Goal: Task Accomplishment & Management: Manage account settings

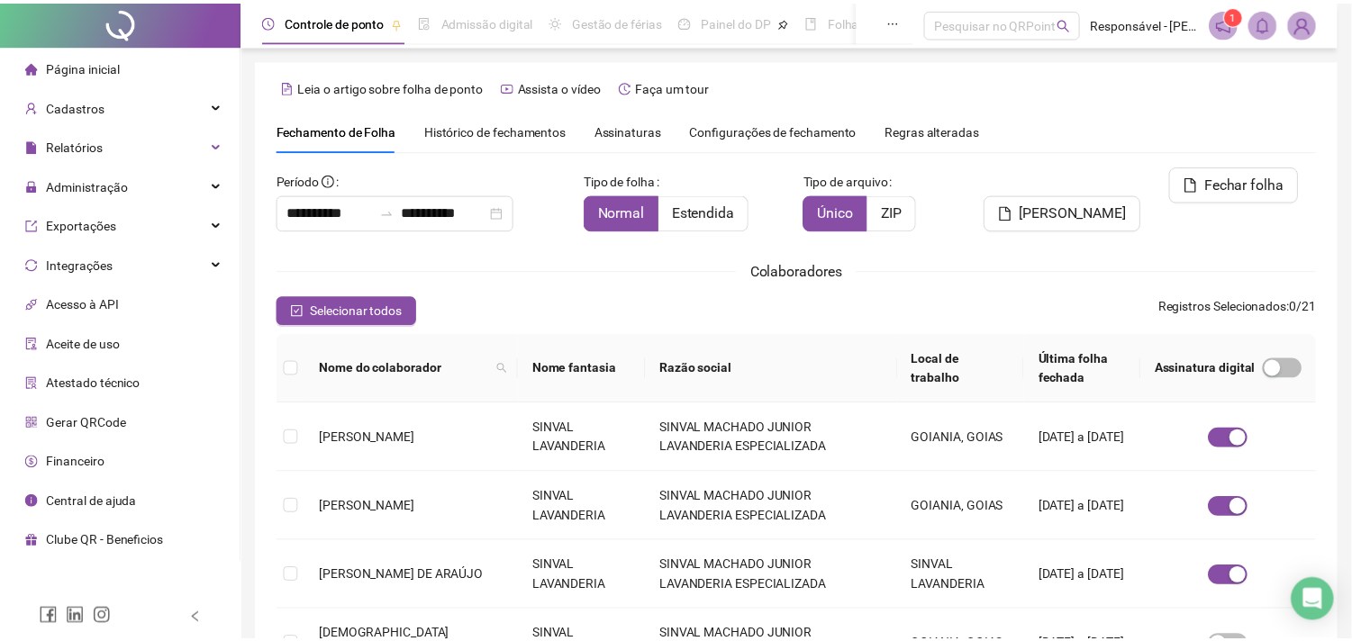
scroll to position [48, 0]
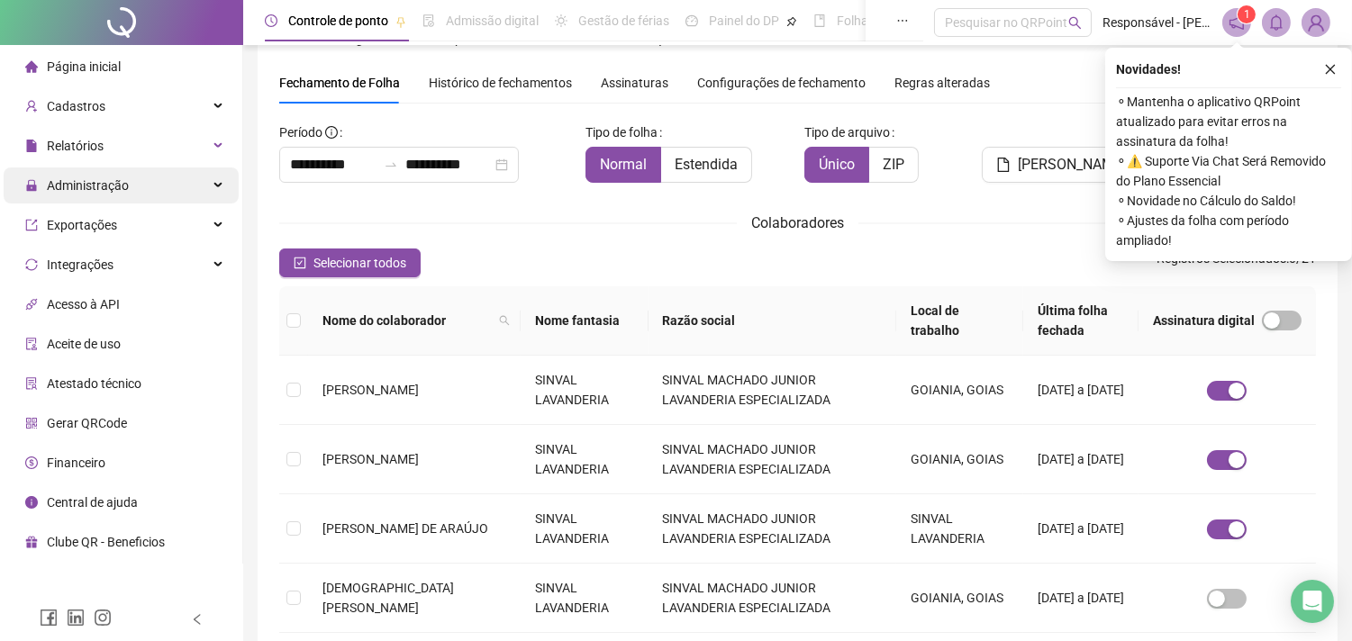
click at [109, 186] on span "Administração" at bounding box center [88, 185] width 82 height 14
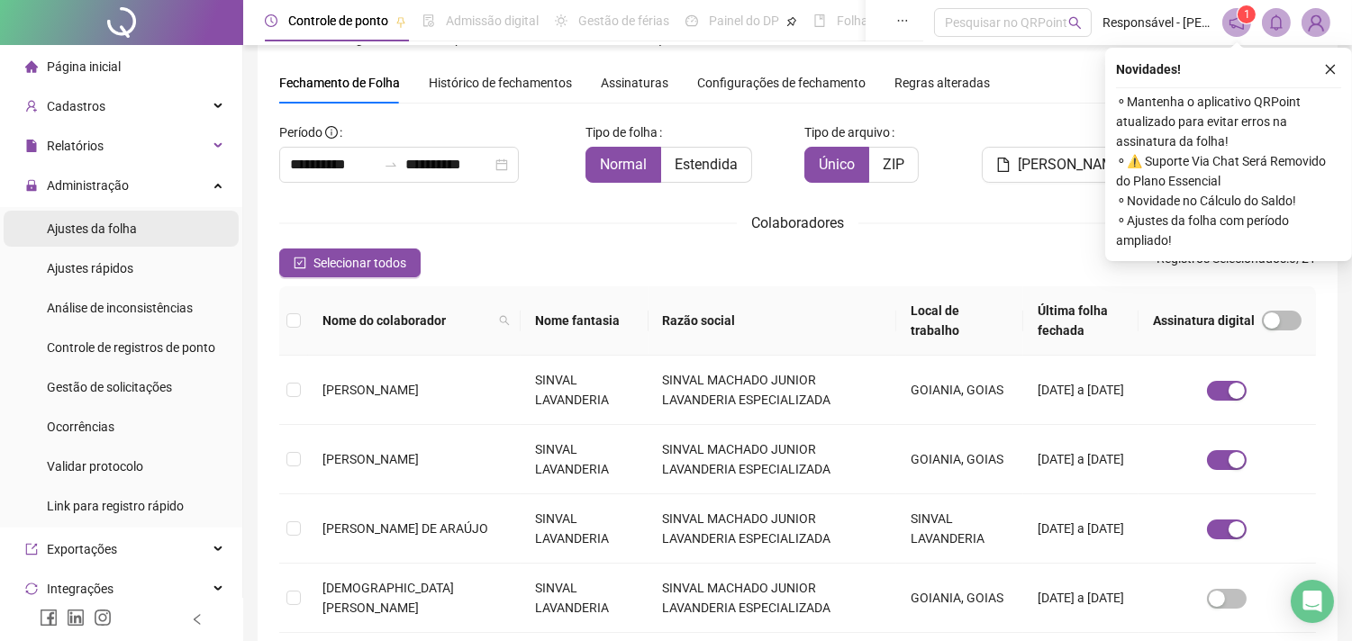
click at [117, 235] on span "Ajustes da folha" at bounding box center [92, 229] width 90 height 14
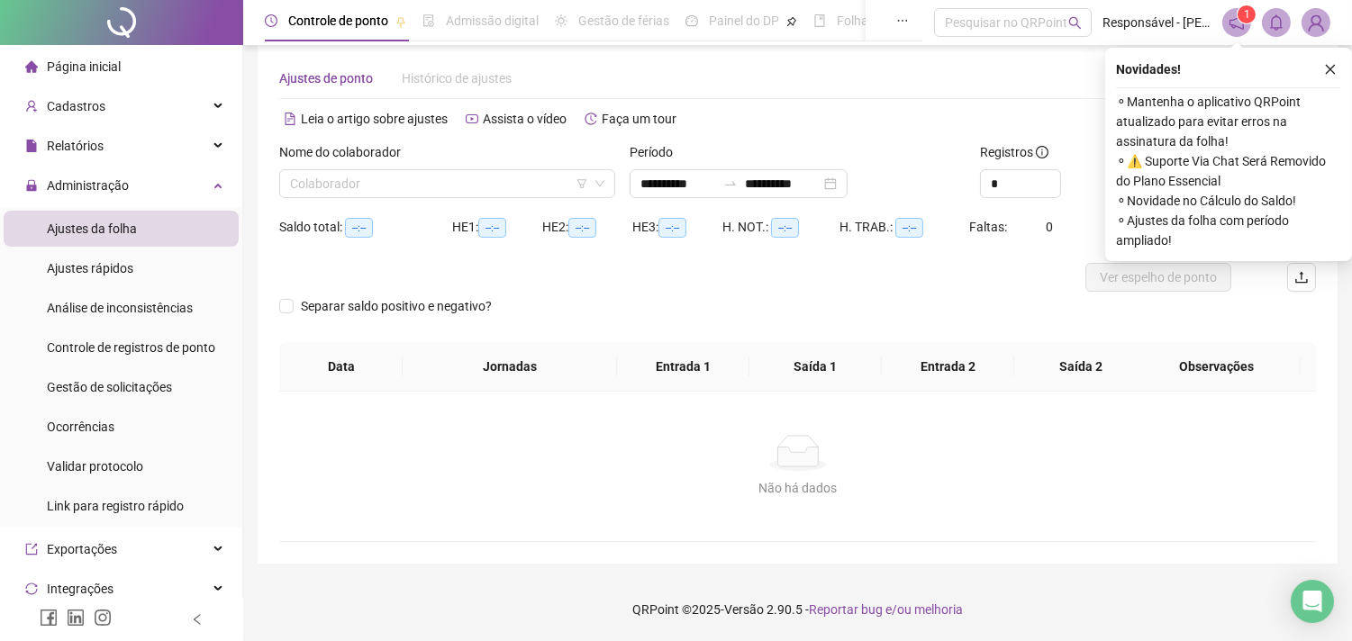
scroll to position [23, 0]
click at [131, 117] on div "Cadastros" at bounding box center [121, 106] width 235 height 36
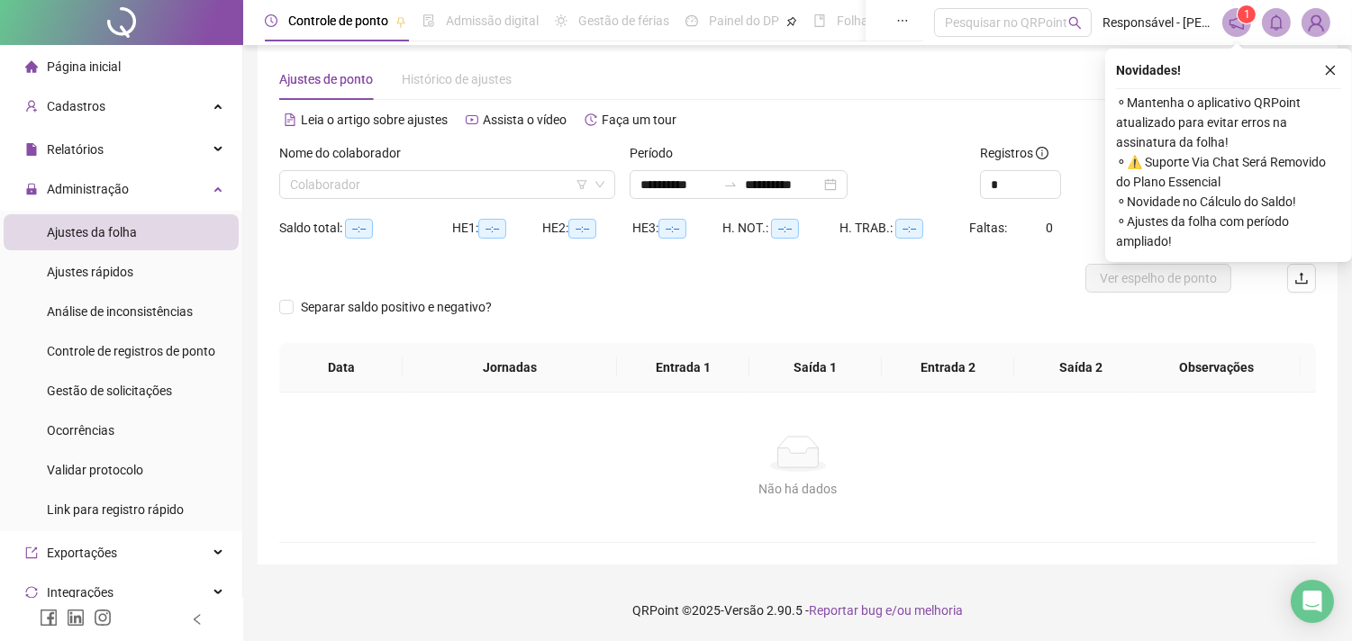
type input "**********"
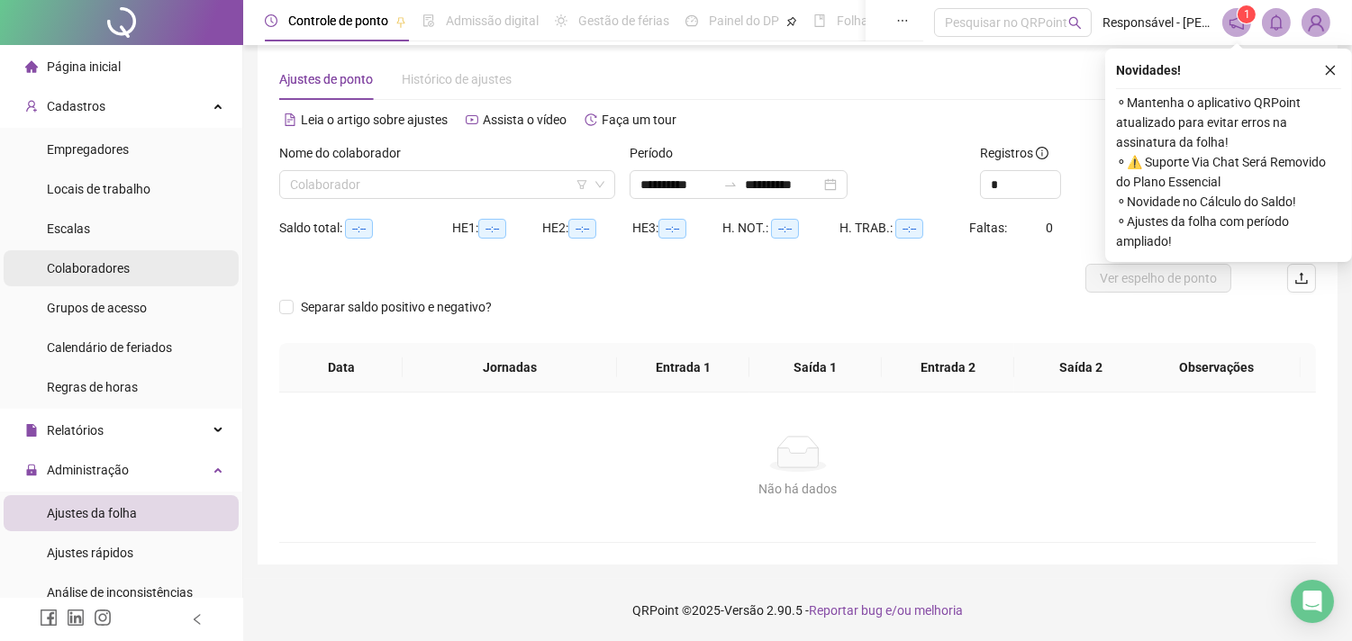
click at [108, 261] on span "Colaboradores" at bounding box center [88, 268] width 83 height 14
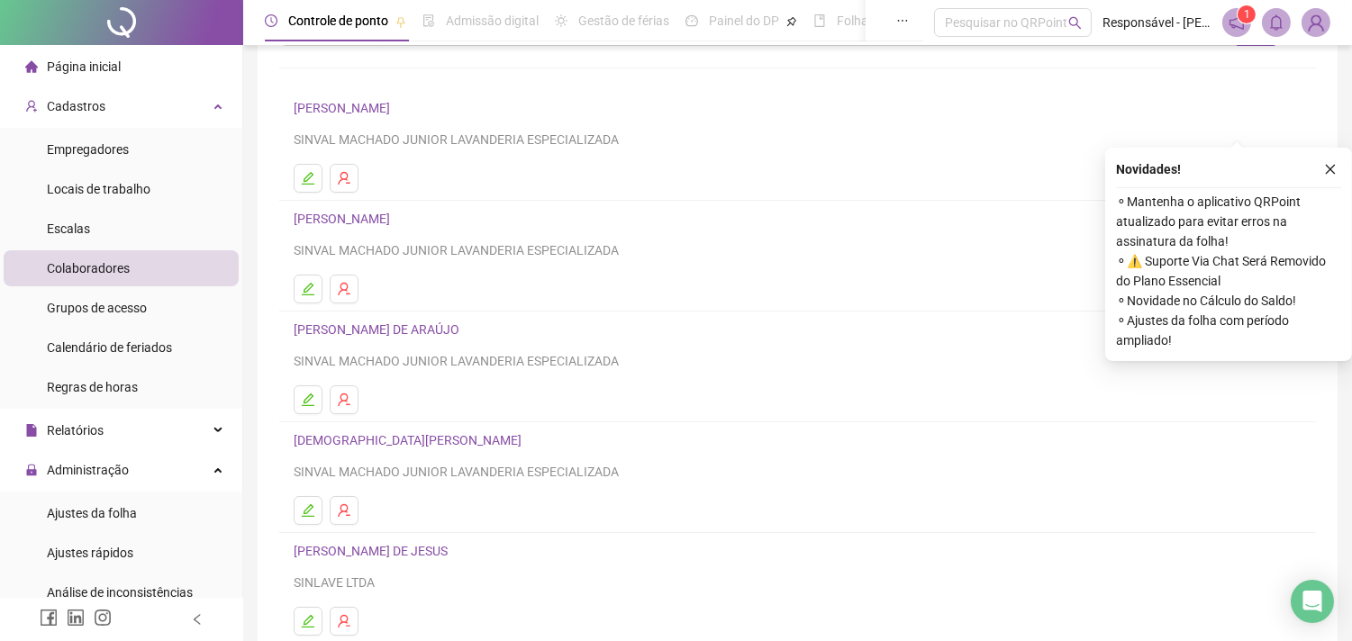
scroll to position [200, 0]
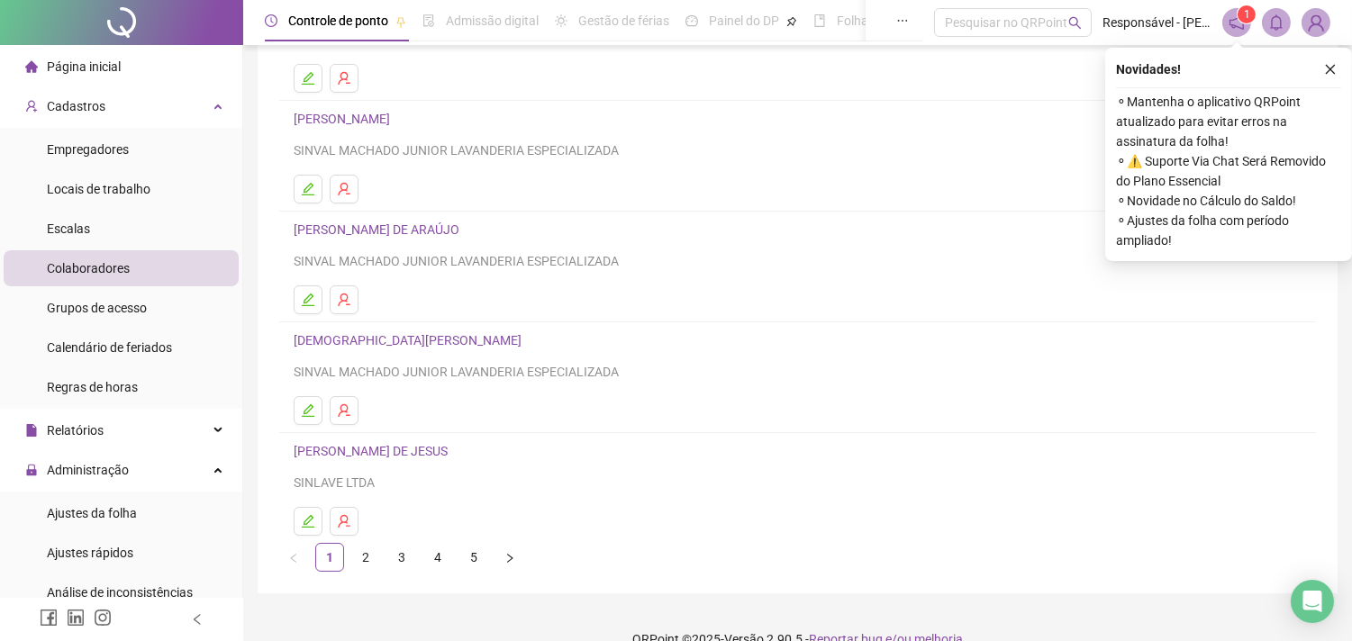
click at [355, 343] on link "[DEMOGRAPHIC_DATA][PERSON_NAME]" at bounding box center [410, 340] width 233 height 14
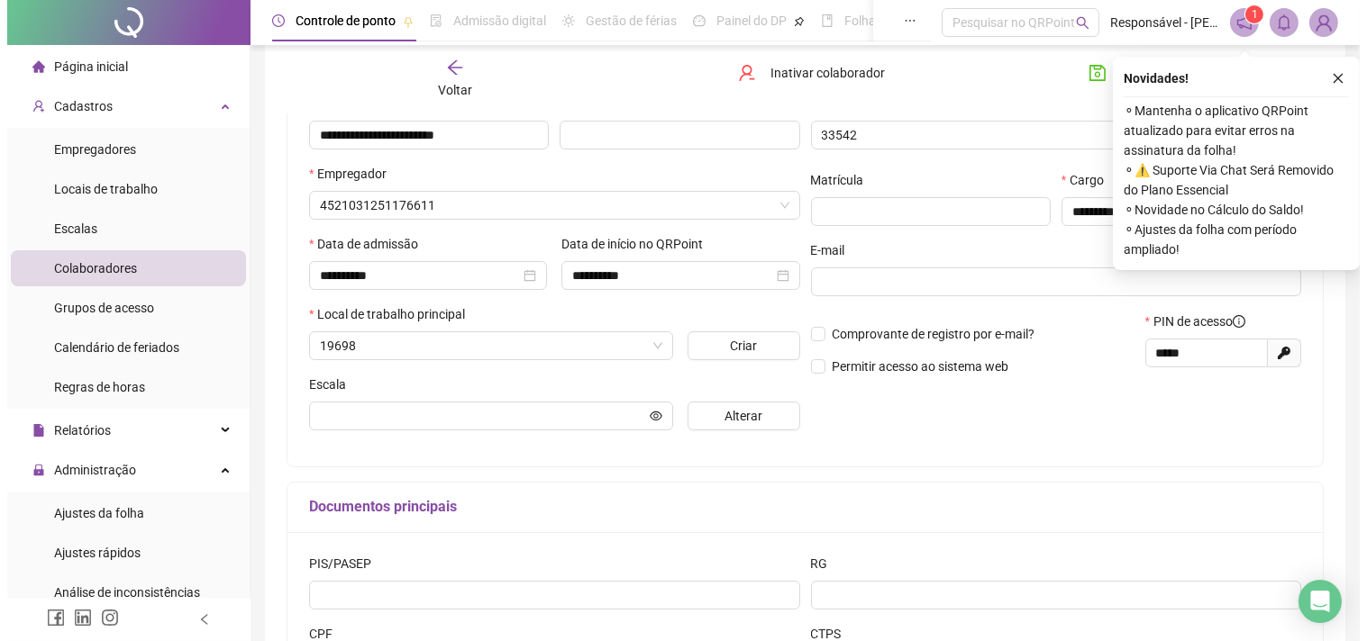
scroll to position [209, 0]
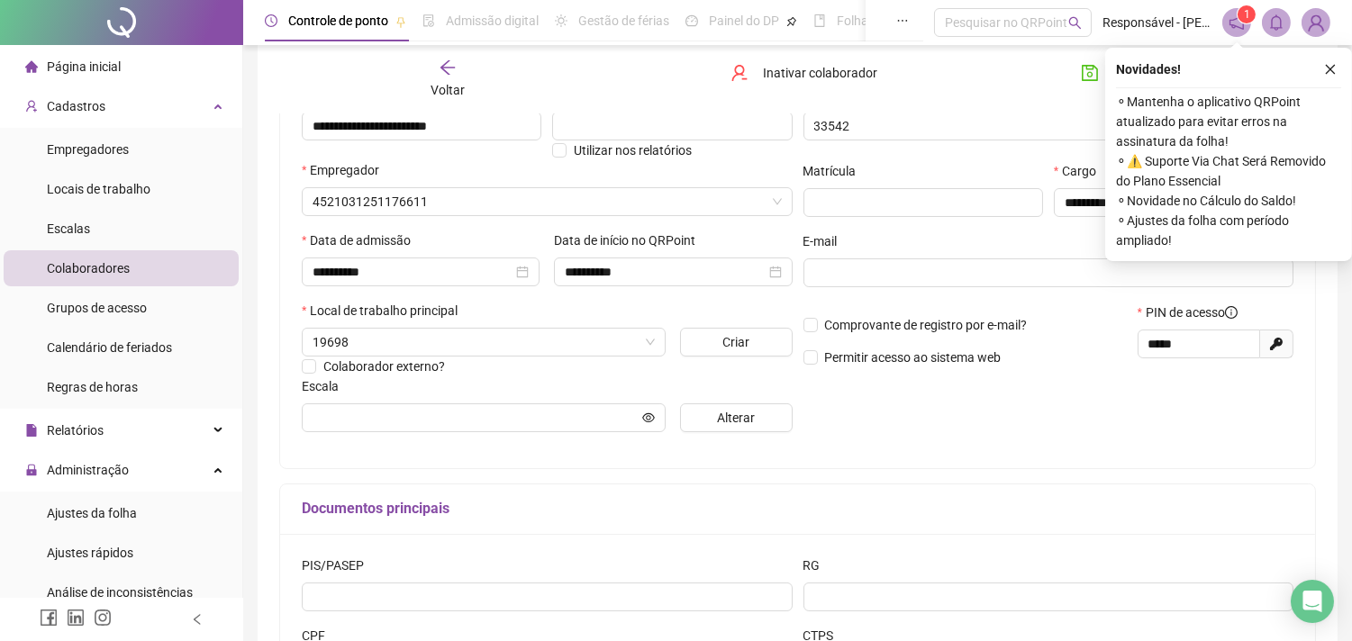
type input "**********"
click at [781, 77] on span "Inativar colaborador" at bounding box center [820, 73] width 114 height 20
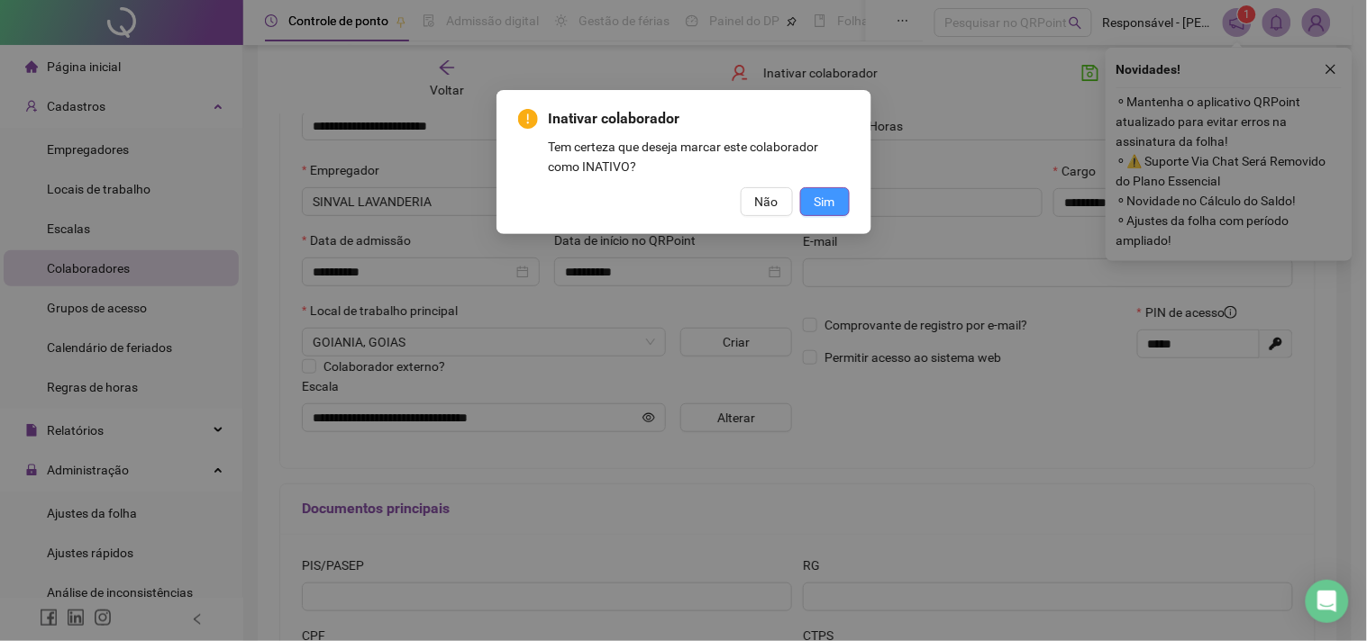
click at [824, 195] on span "Sim" at bounding box center [824, 202] width 21 height 20
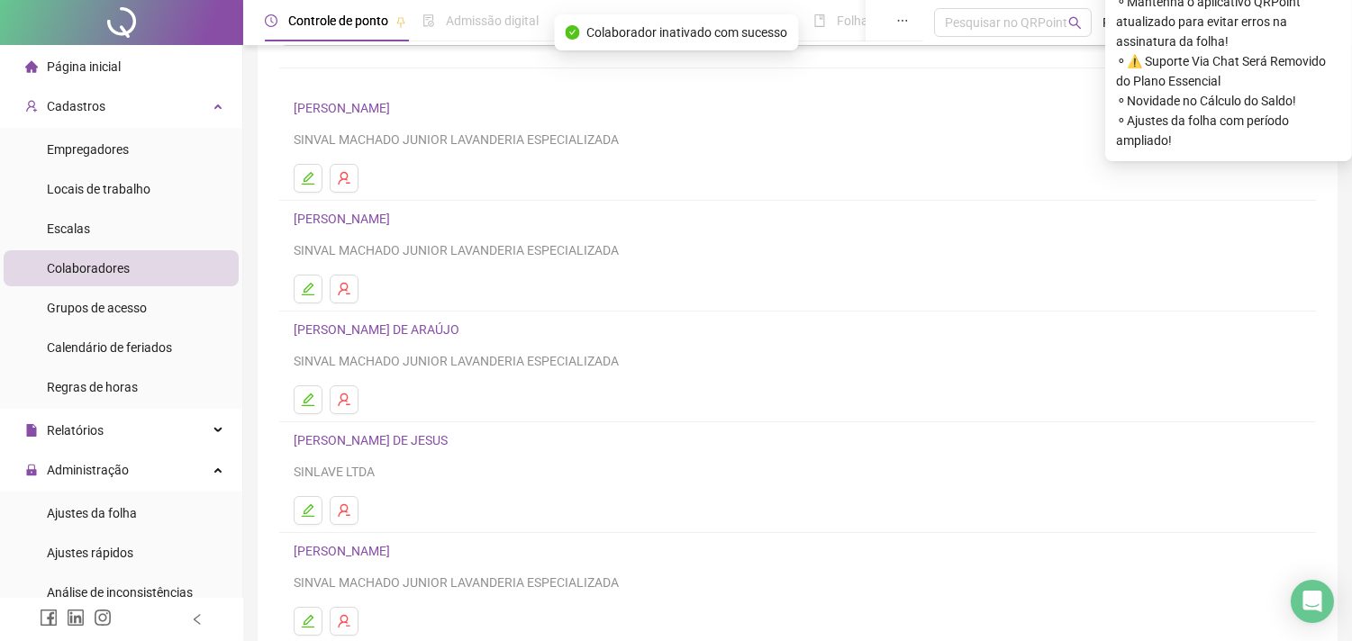
scroll to position [200, 0]
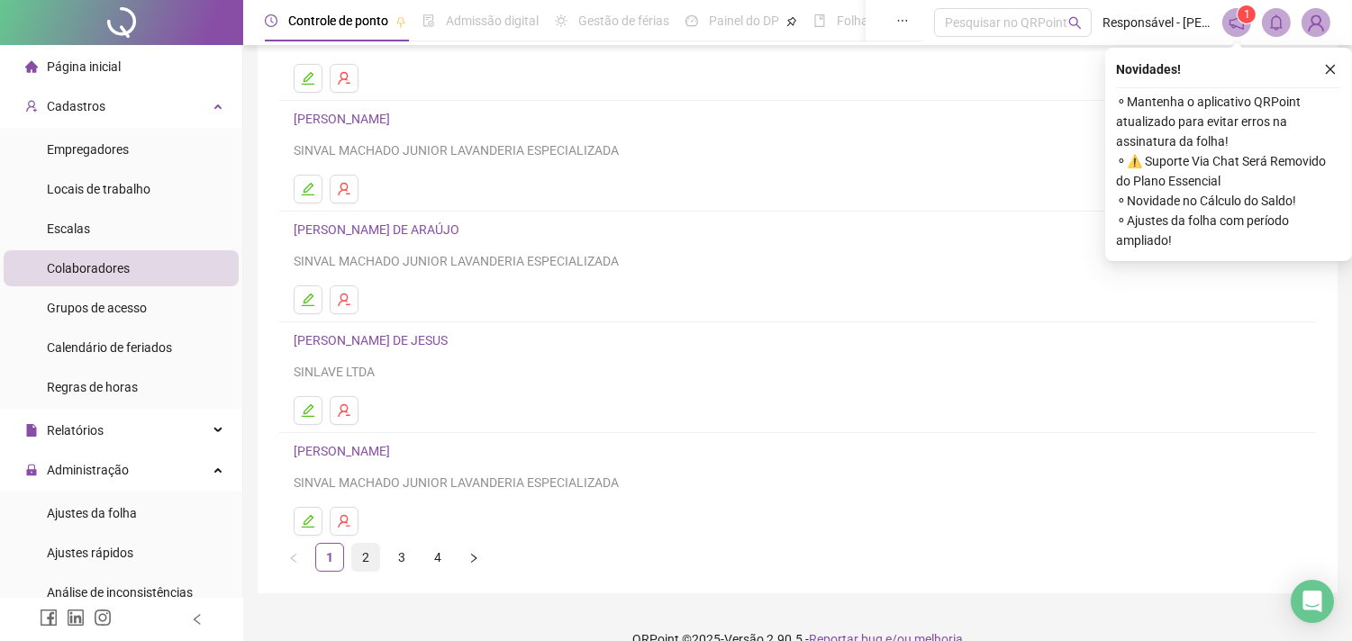
click at [362, 546] on link "2" at bounding box center [365, 557] width 27 height 27
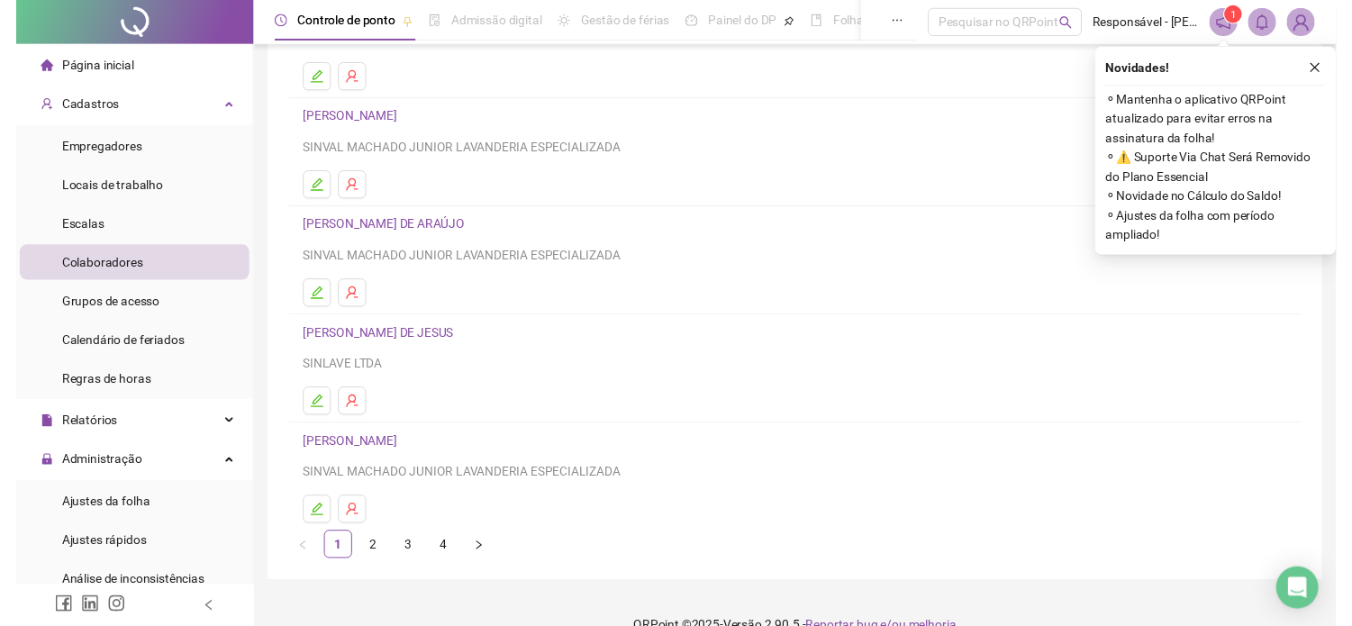
scroll to position [0, 0]
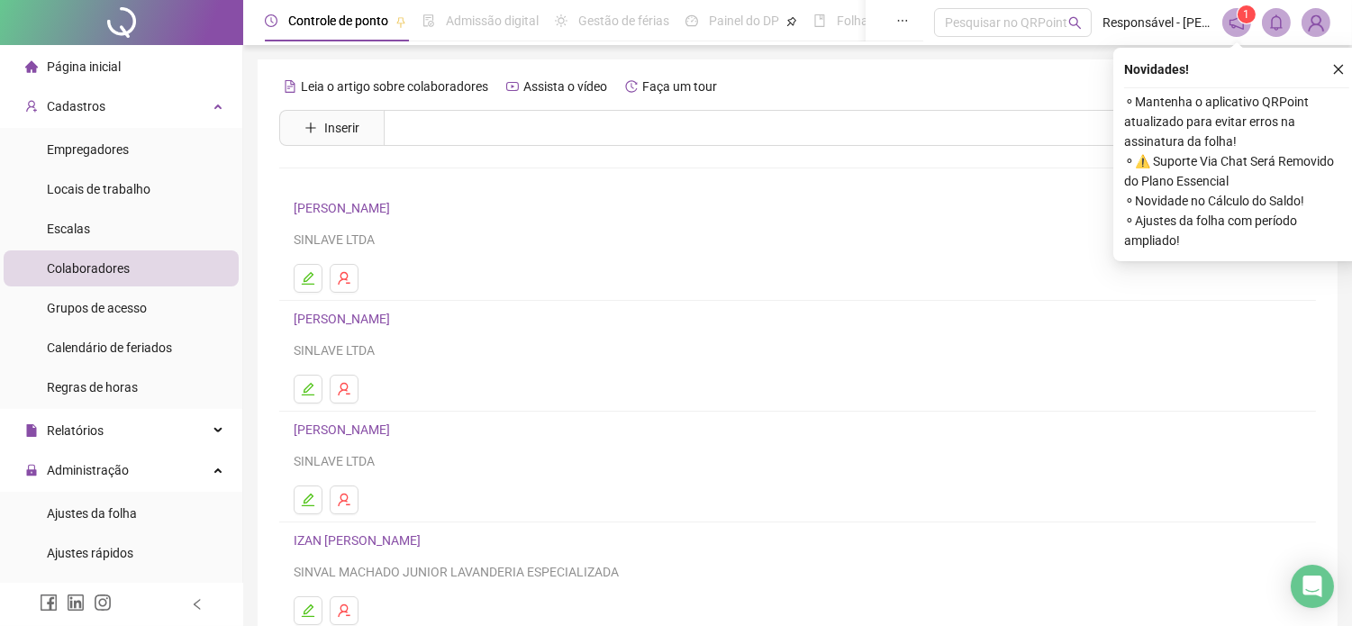
click at [339, 213] on link "[PERSON_NAME]" at bounding box center [345, 208] width 102 height 14
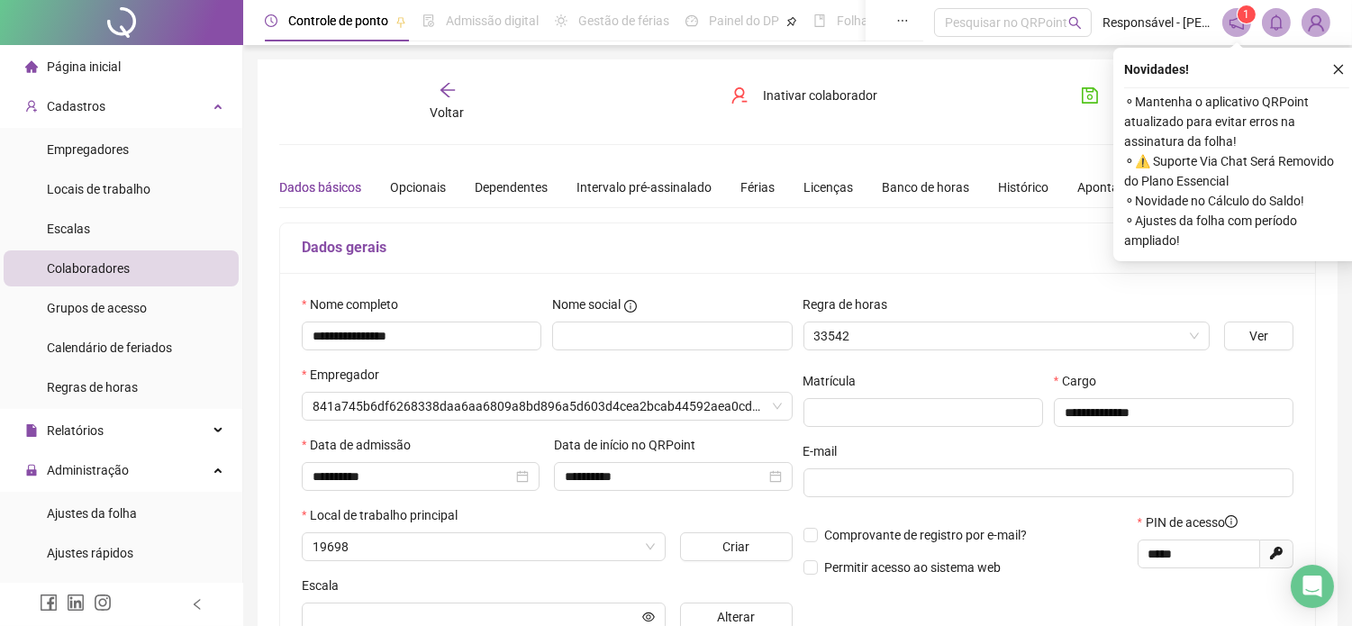
type input "**********"
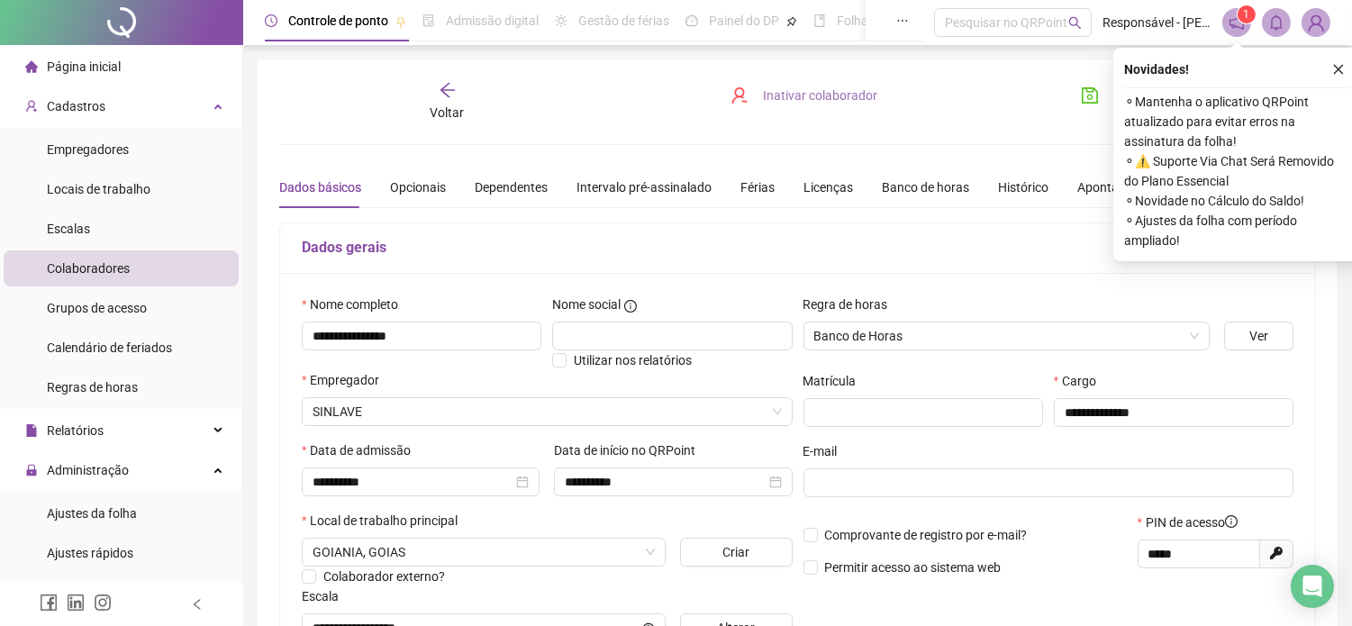
click at [780, 88] on span "Inativar colaborador" at bounding box center [820, 96] width 114 height 20
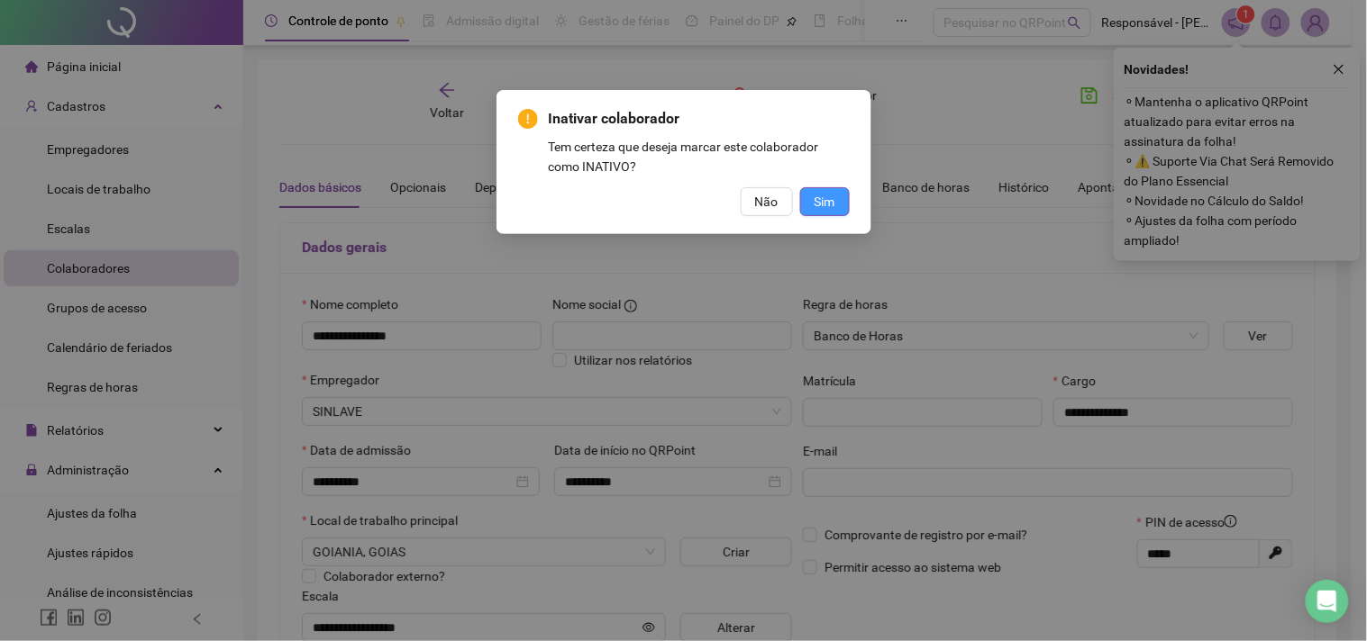
click at [825, 193] on span "Sim" at bounding box center [824, 202] width 21 height 20
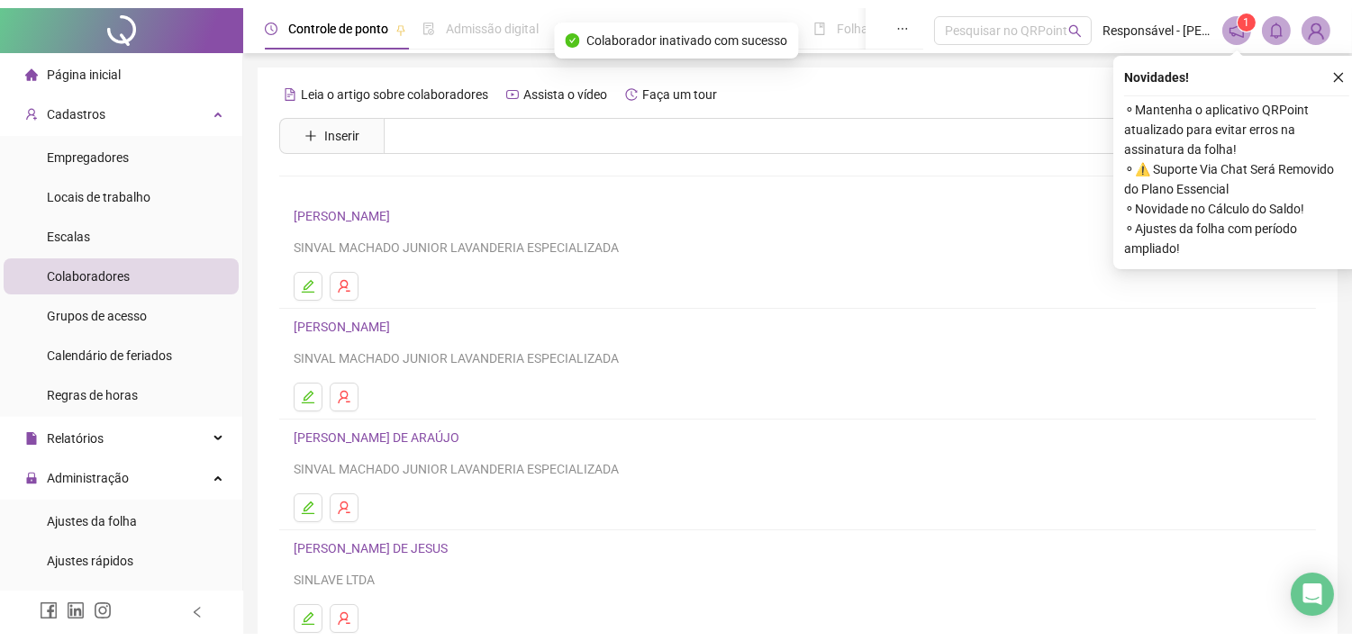
scroll to position [200, 0]
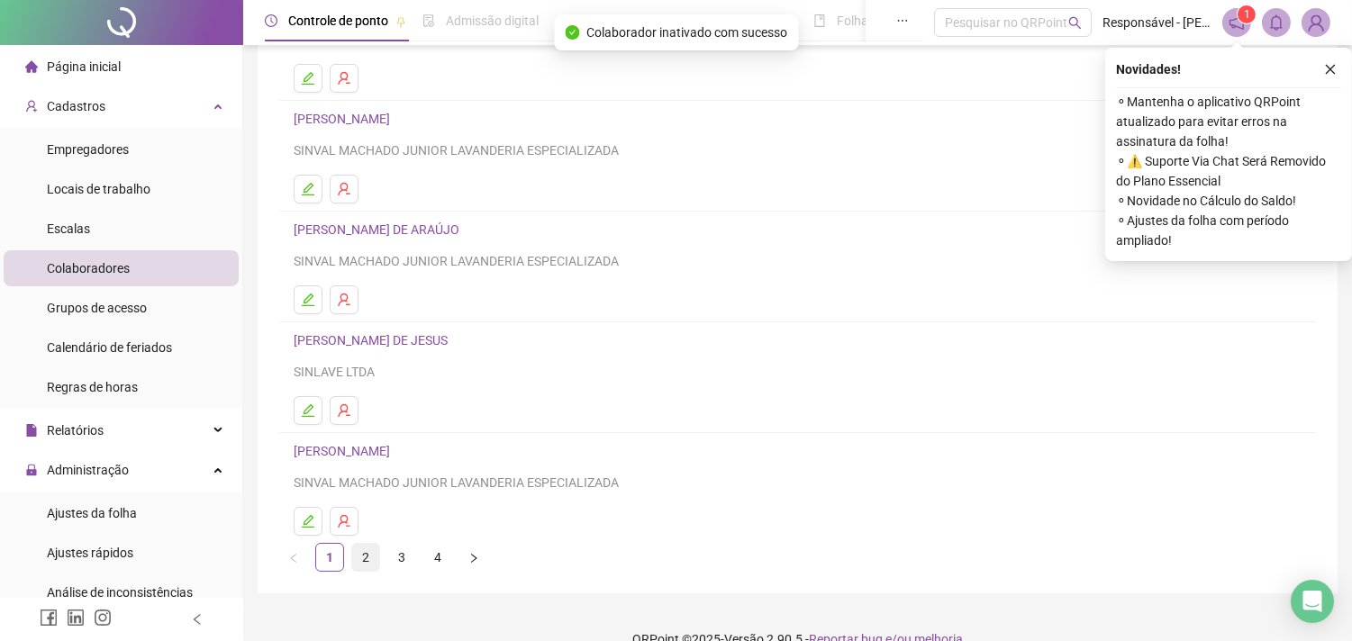
click at [364, 568] on link "2" at bounding box center [365, 557] width 27 height 27
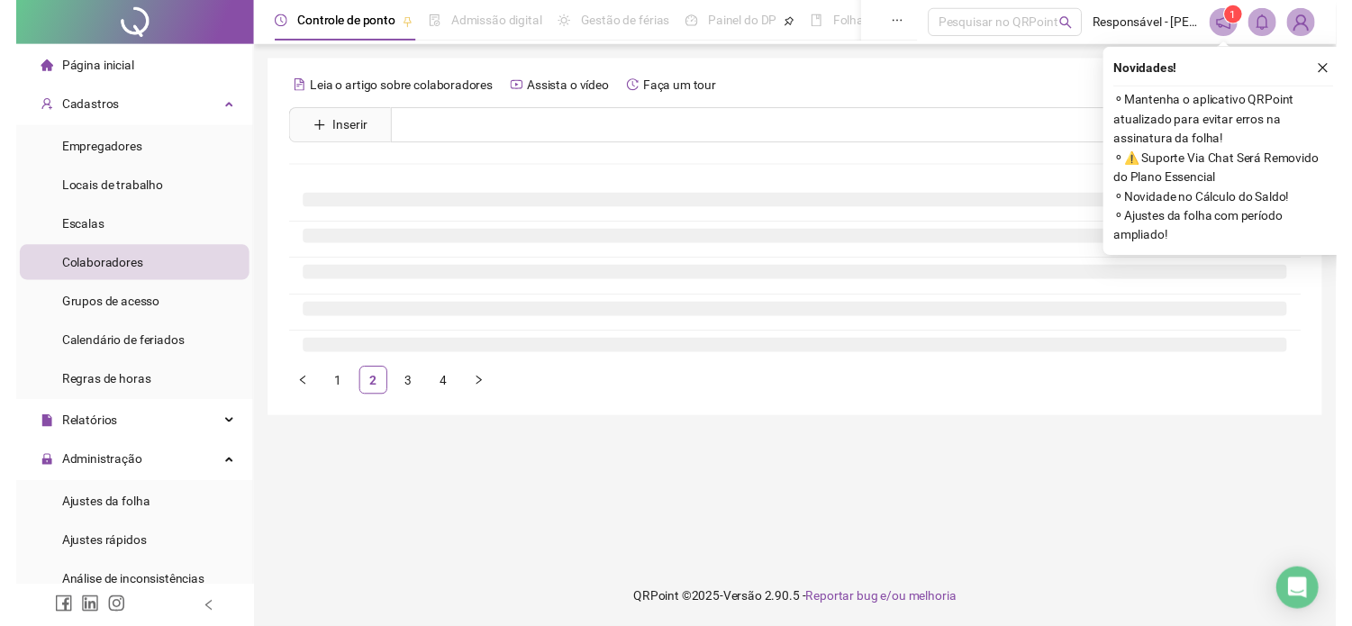
scroll to position [0, 0]
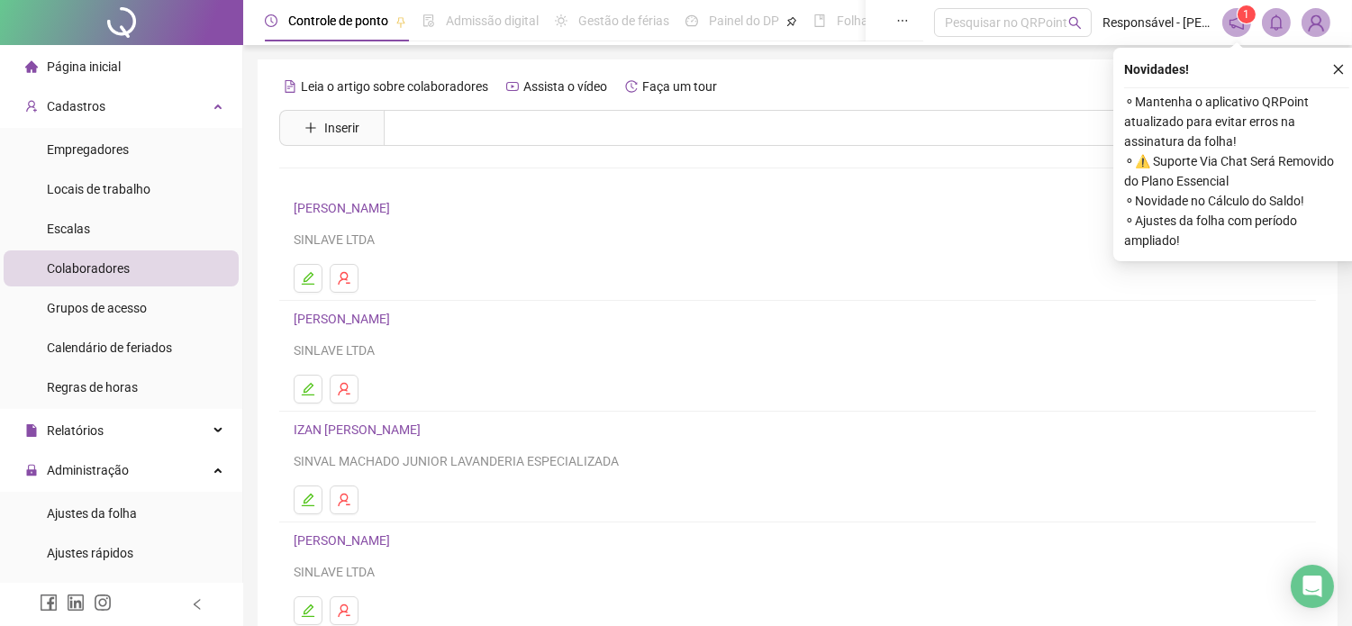
click at [348, 208] on link "[PERSON_NAME]" at bounding box center [345, 208] width 102 height 14
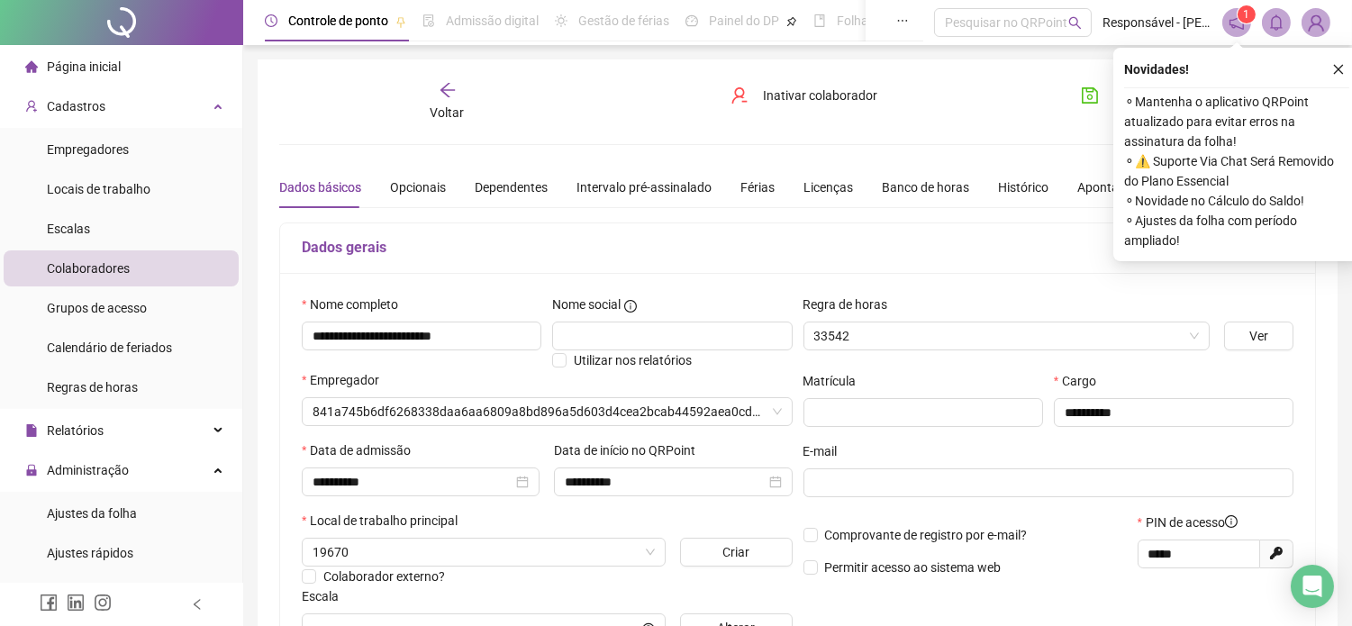
type input "**********"
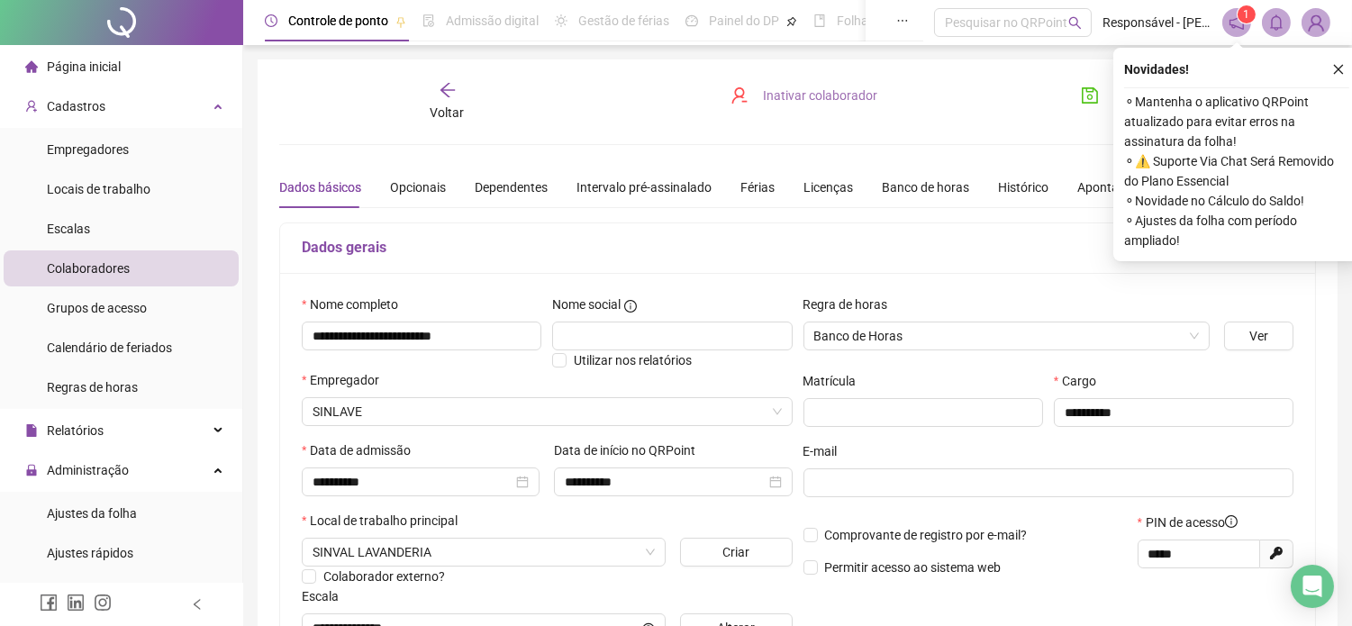
click at [814, 96] on span "Inativar colaborador" at bounding box center [820, 96] width 114 height 20
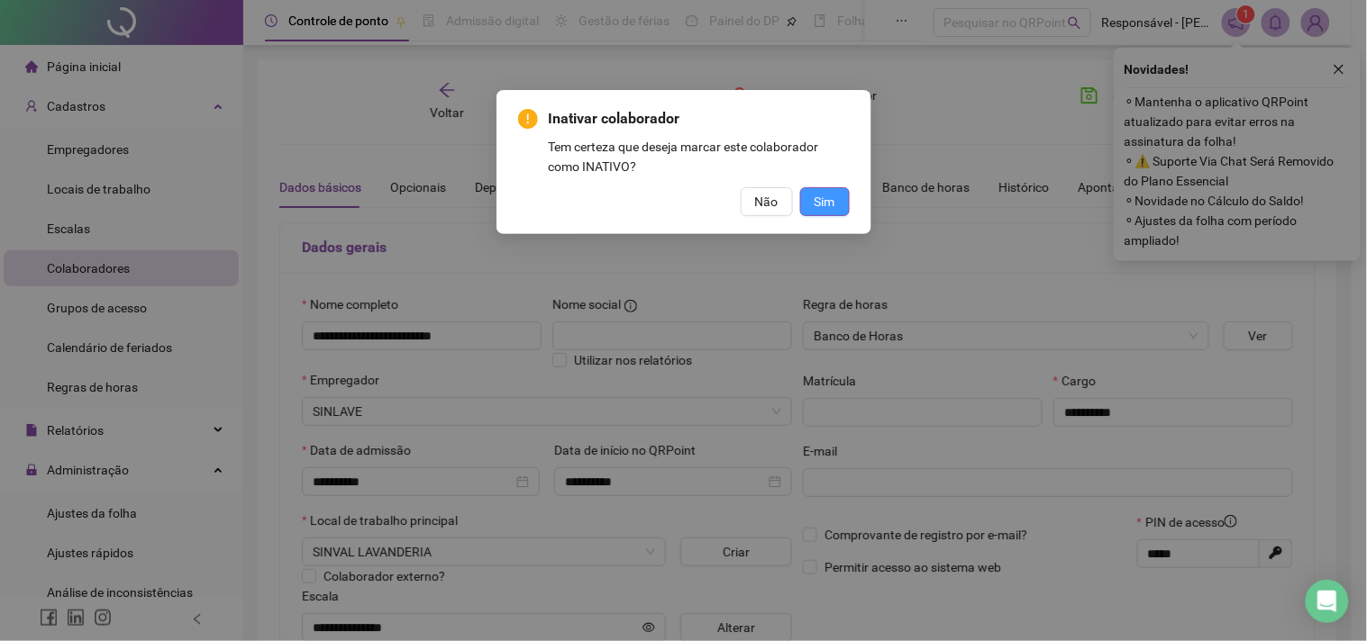
click at [813, 207] on button "Sim" at bounding box center [825, 201] width 50 height 29
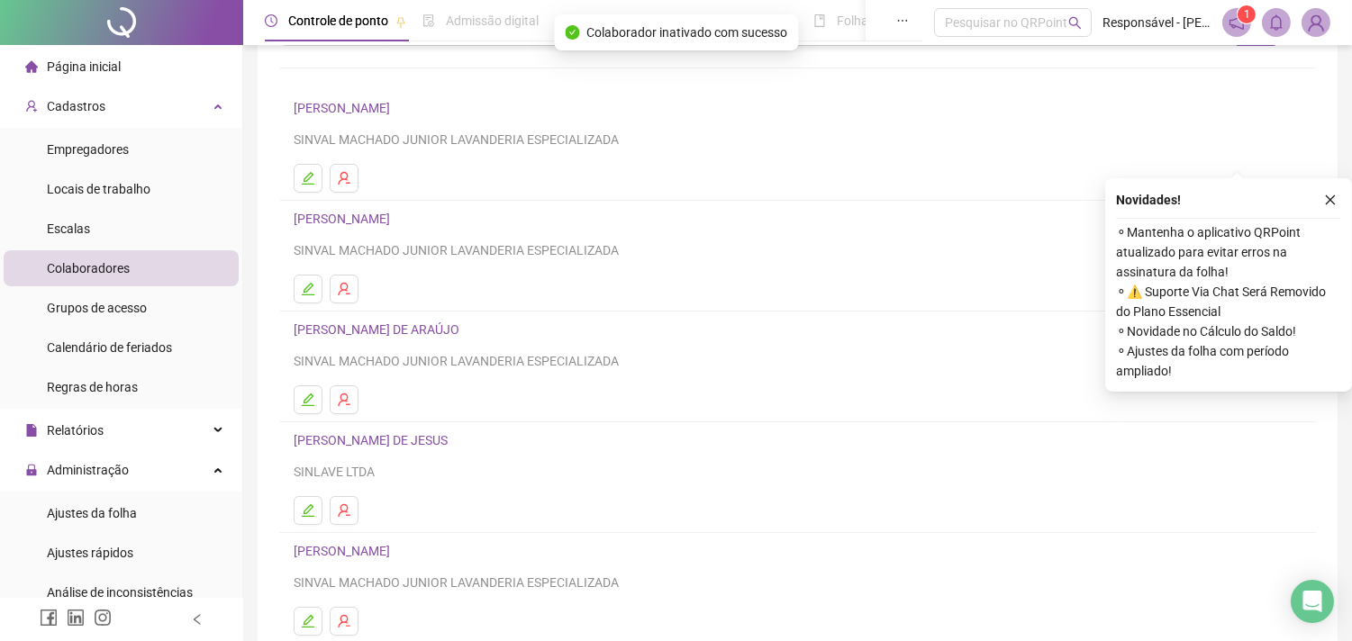
scroll to position [230, 0]
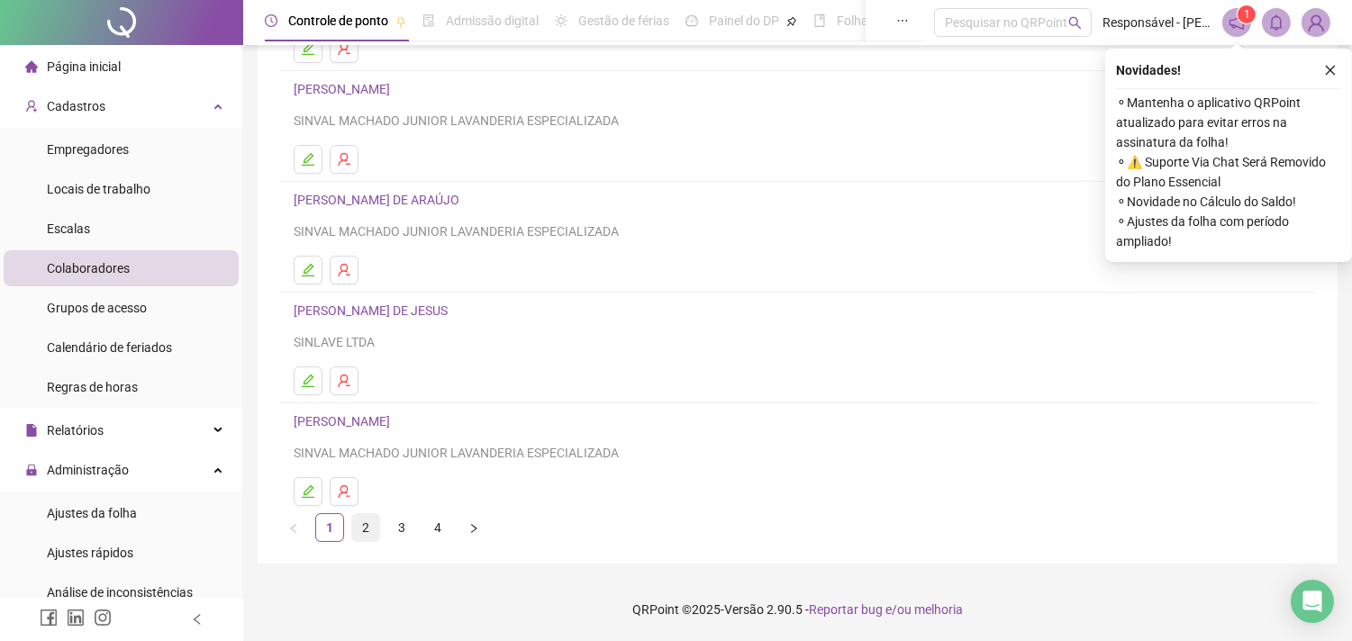
click at [362, 528] on link "2" at bounding box center [365, 527] width 27 height 27
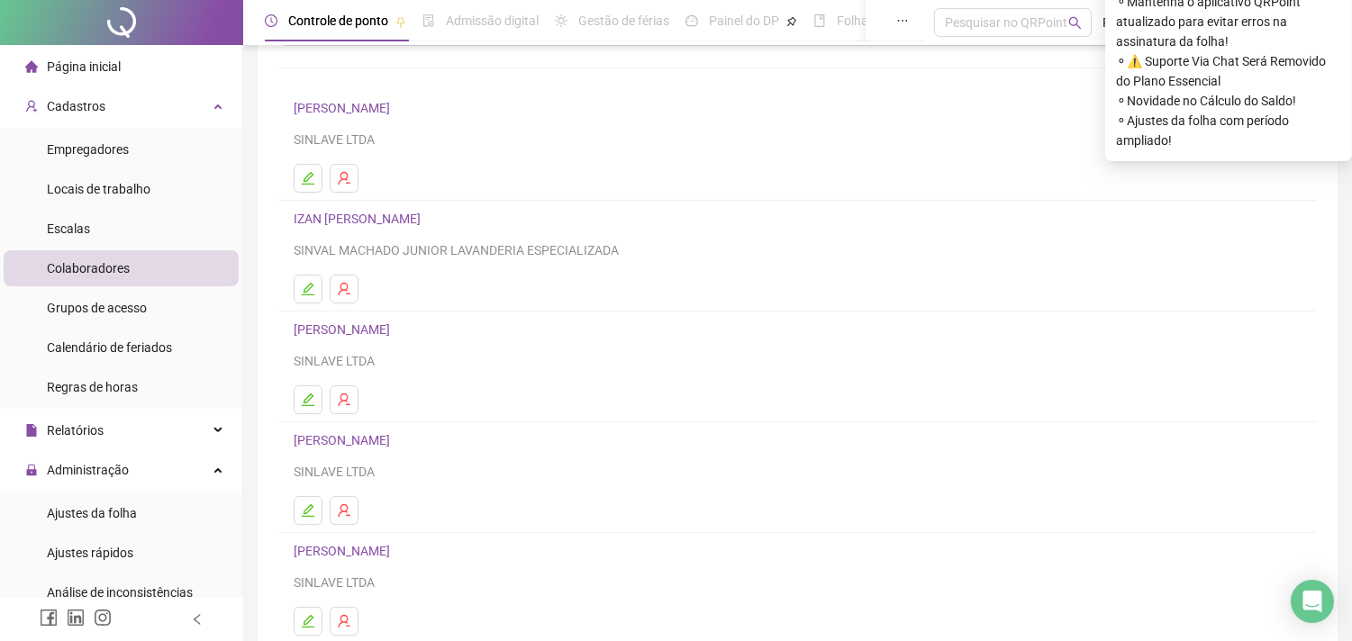
scroll to position [200, 0]
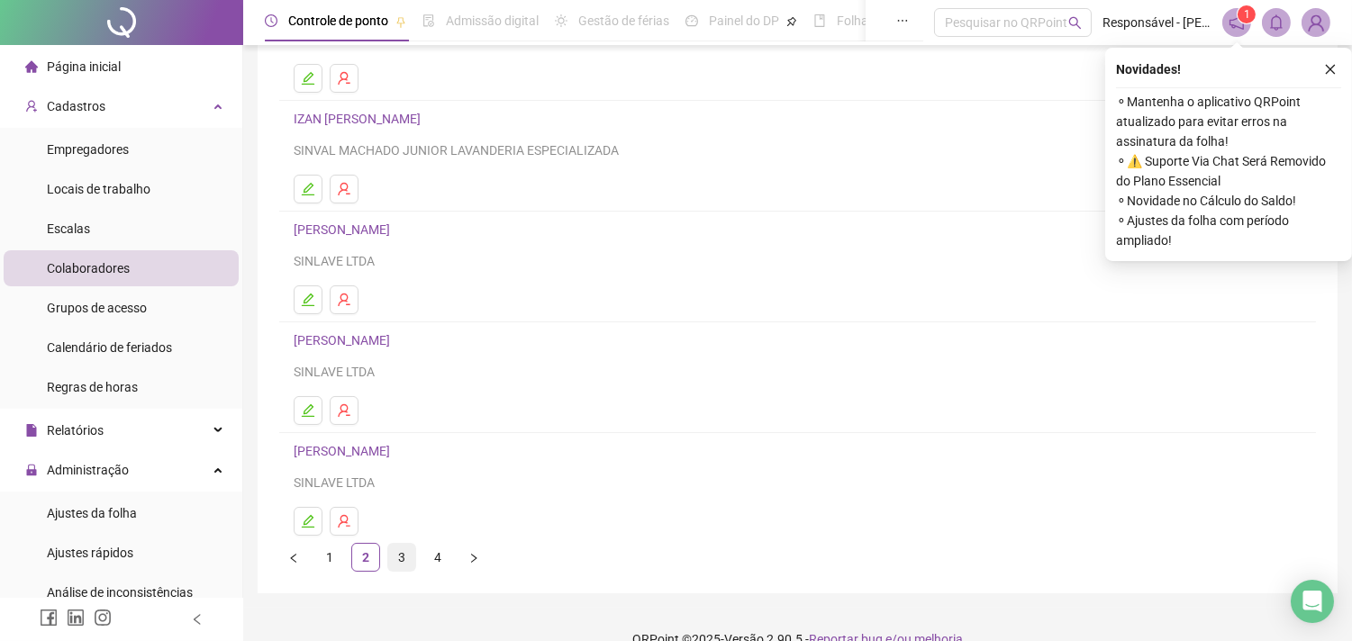
click at [397, 551] on link "3" at bounding box center [401, 557] width 27 height 27
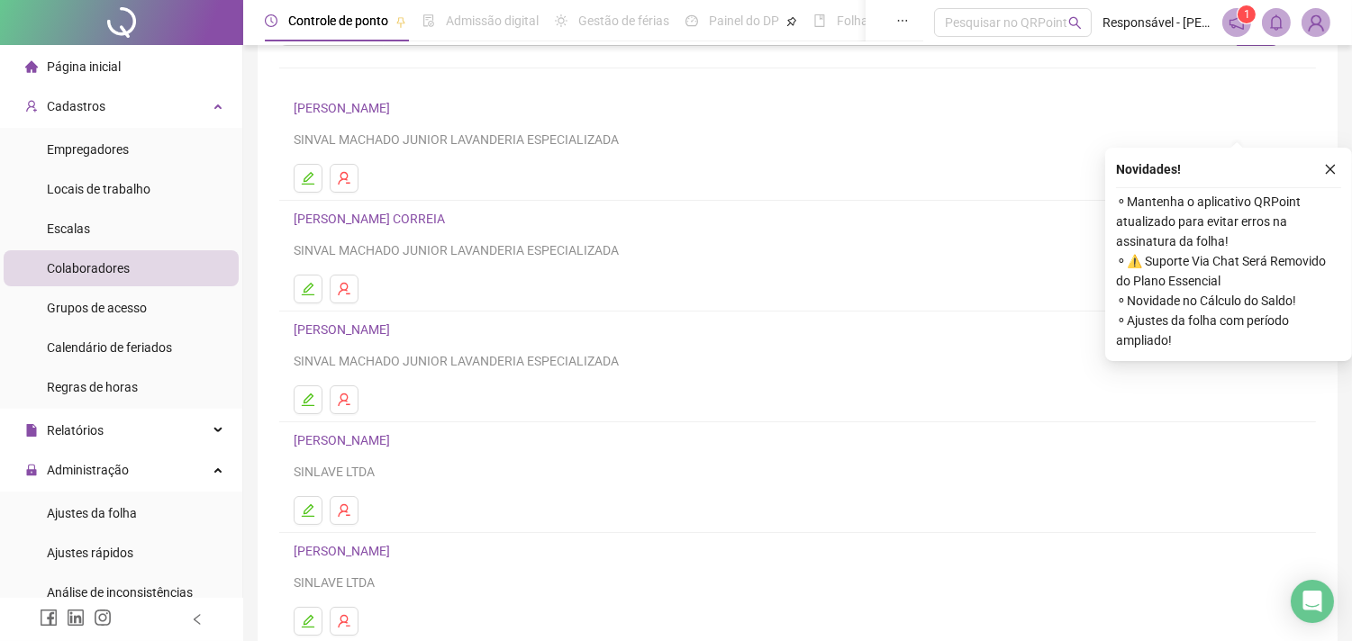
scroll to position [230, 0]
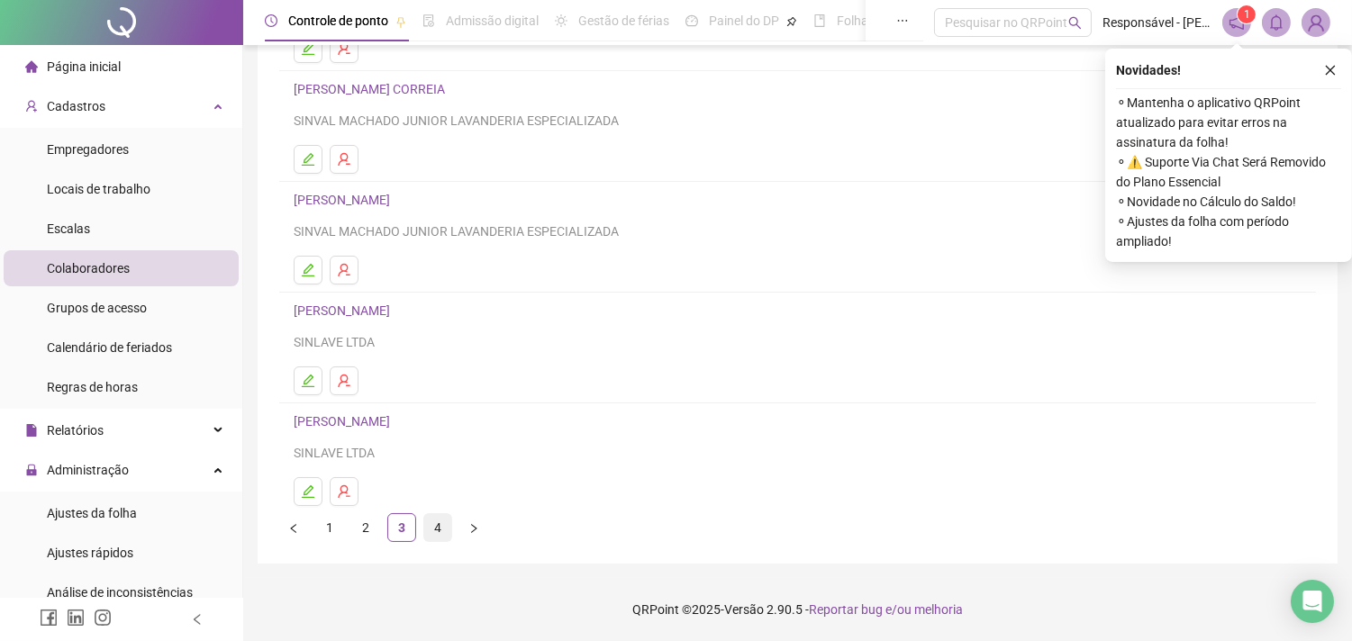
click at [431, 526] on link "4" at bounding box center [437, 527] width 27 height 27
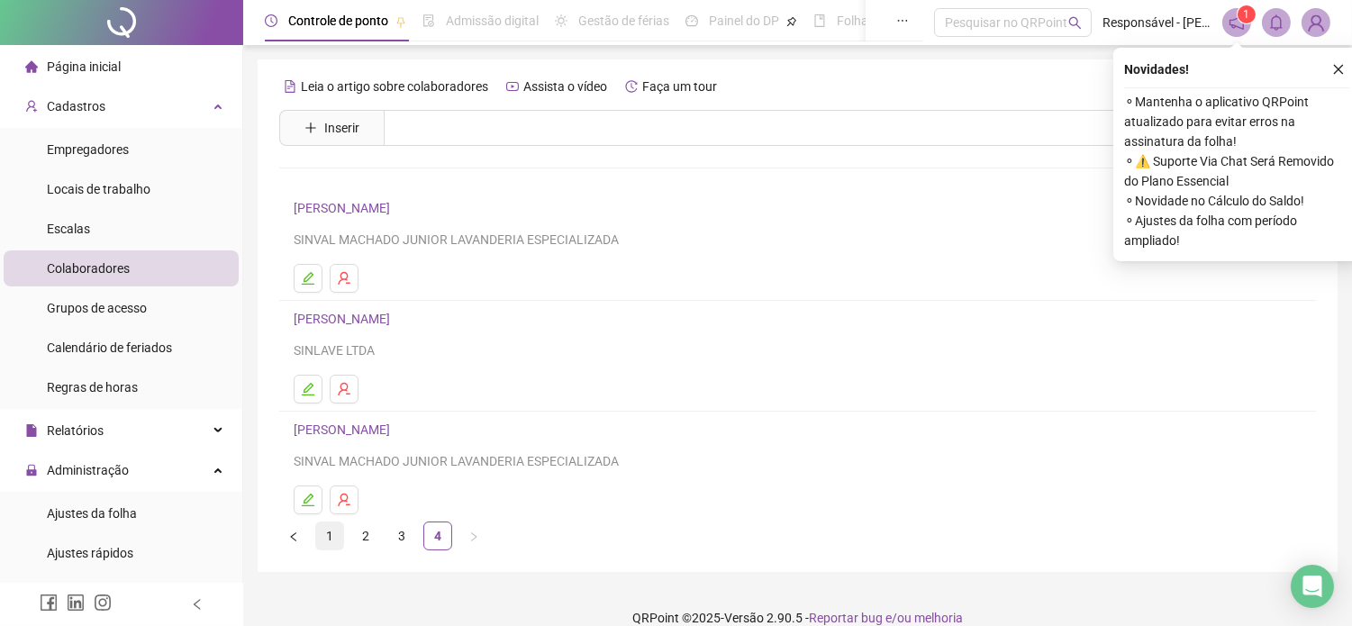
click at [330, 538] on link "1" at bounding box center [329, 536] width 27 height 27
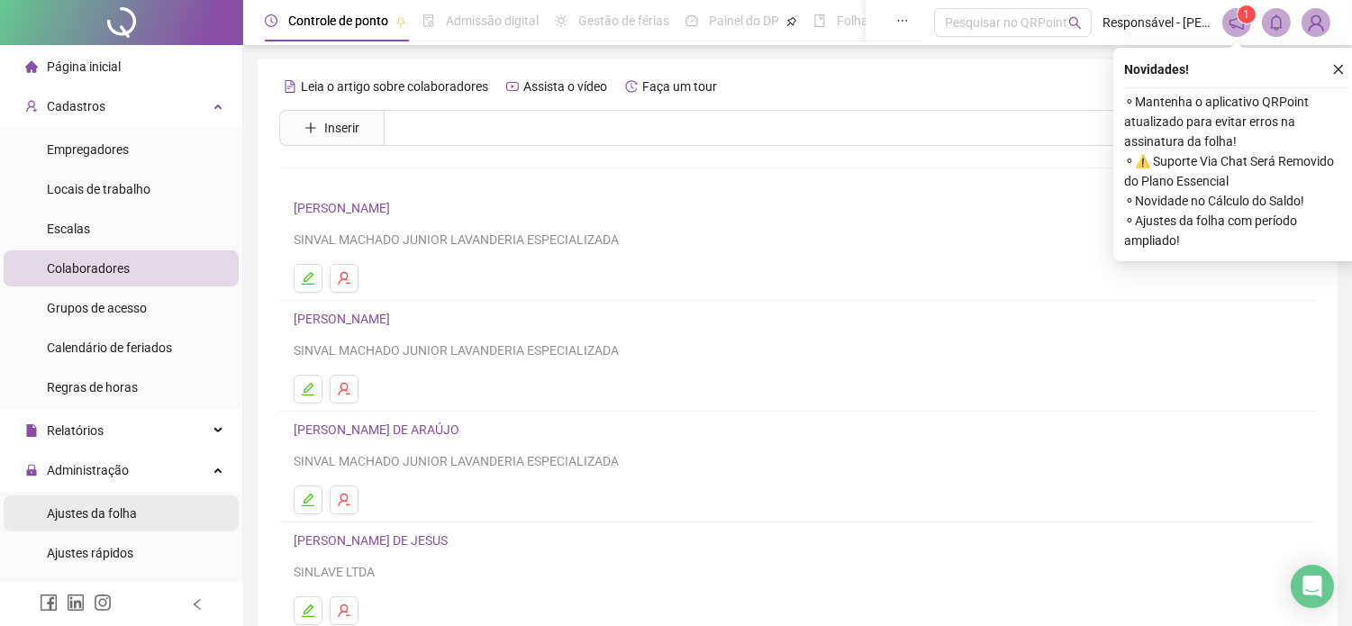
click at [103, 510] on span "Ajustes da folha" at bounding box center [92, 513] width 90 height 14
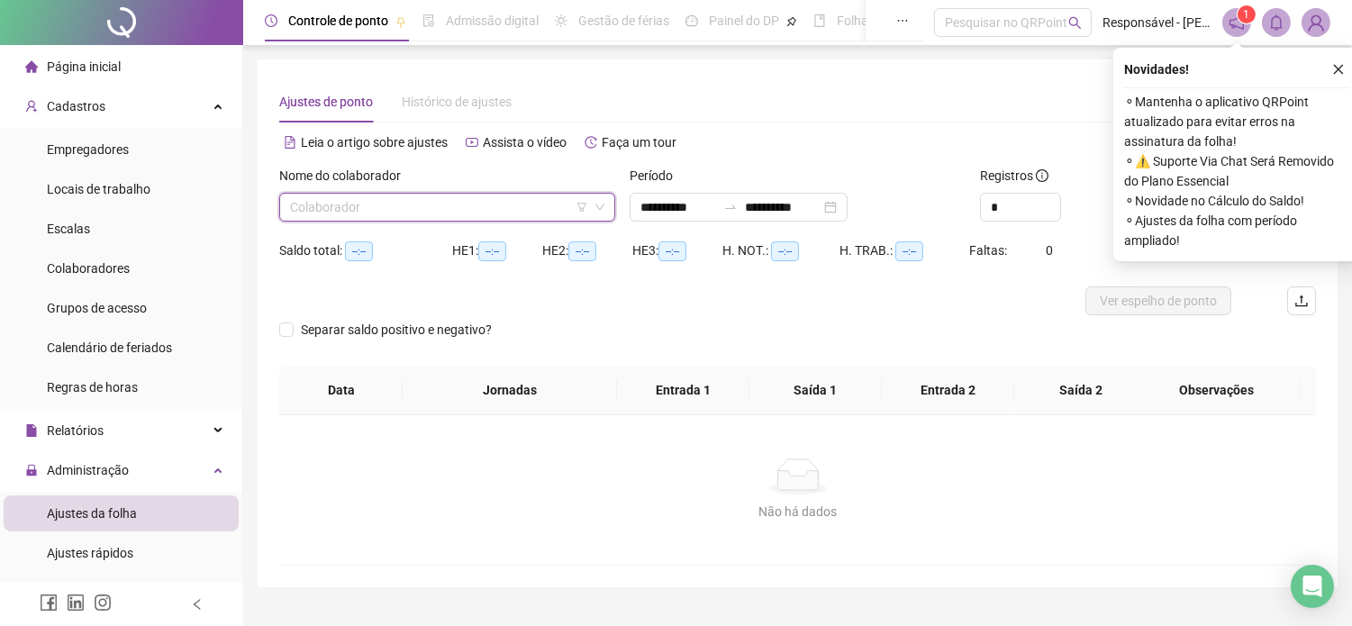
click at [352, 201] on input "search" at bounding box center [439, 207] width 298 height 27
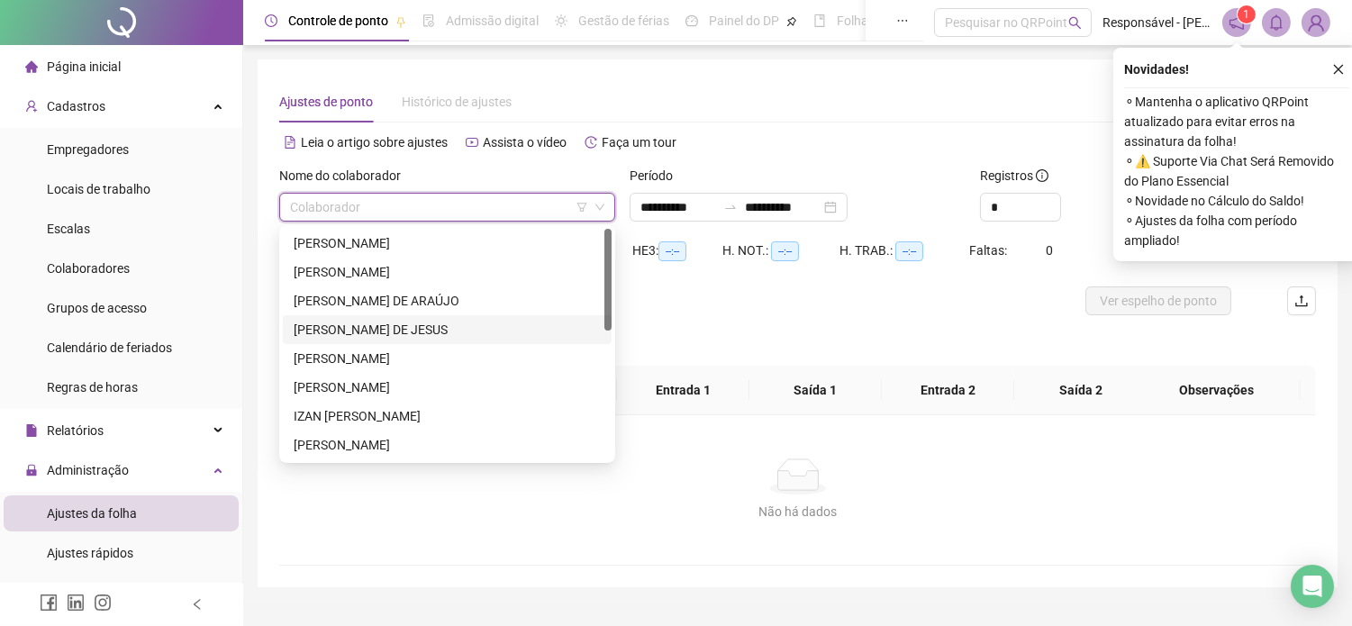
click at [324, 325] on div "[PERSON_NAME] DE JESUS" at bounding box center [447, 330] width 307 height 20
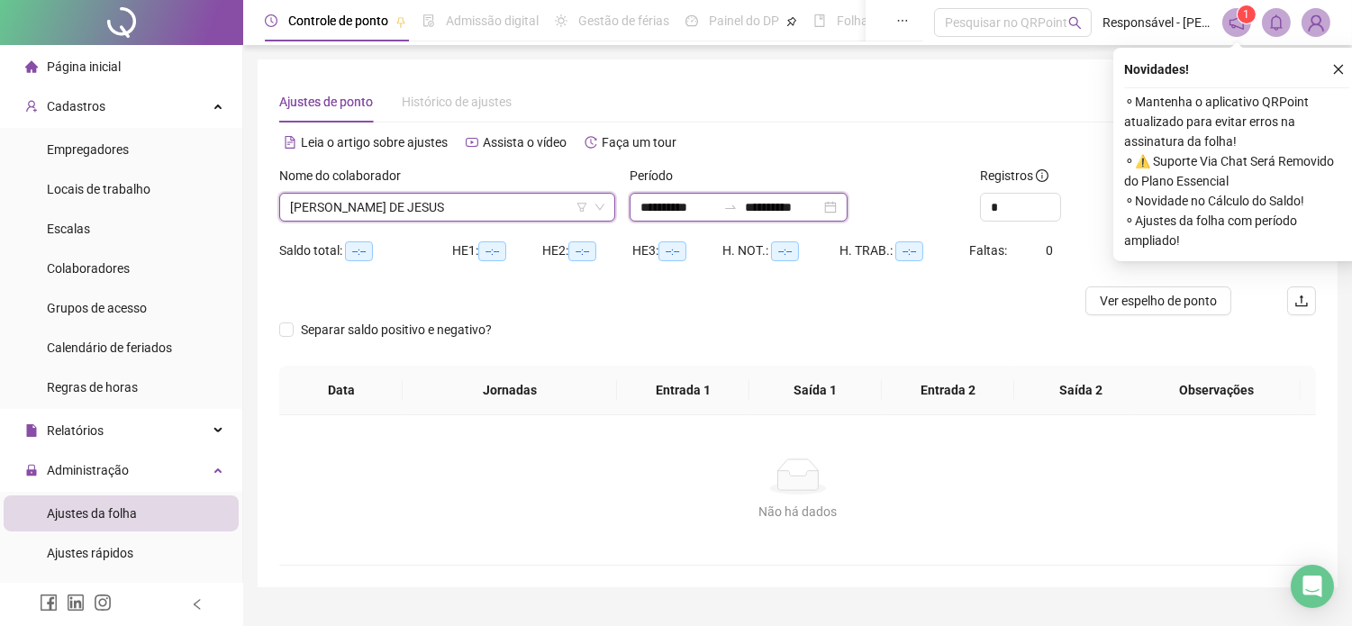
click at [654, 214] on input "**********" at bounding box center [679, 207] width 76 height 20
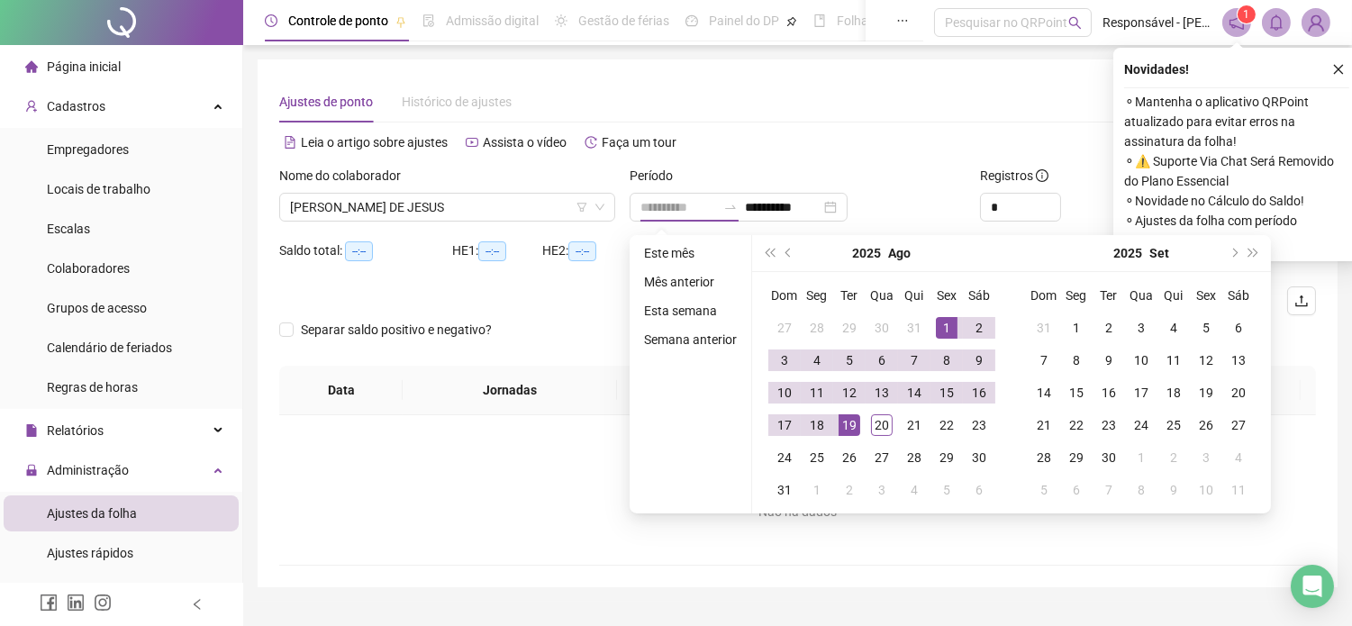
click at [941, 324] on div "1" at bounding box center [947, 328] width 22 height 22
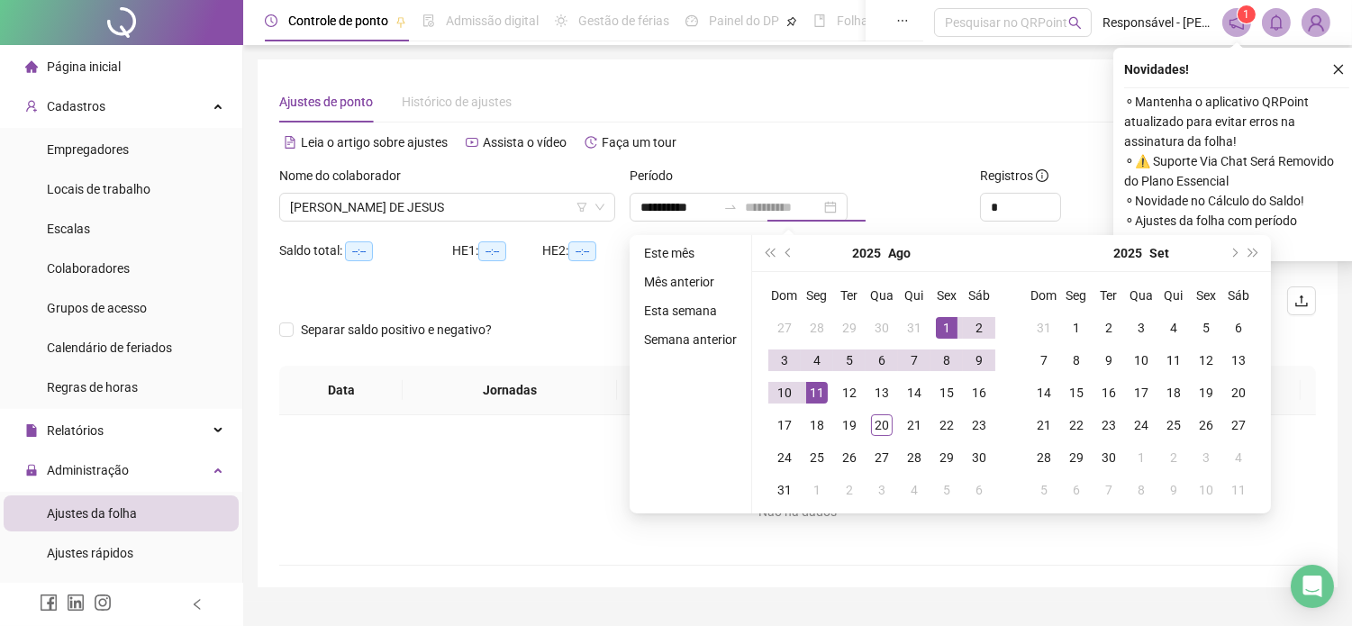
click at [813, 386] on div "11" at bounding box center [817, 393] width 22 height 22
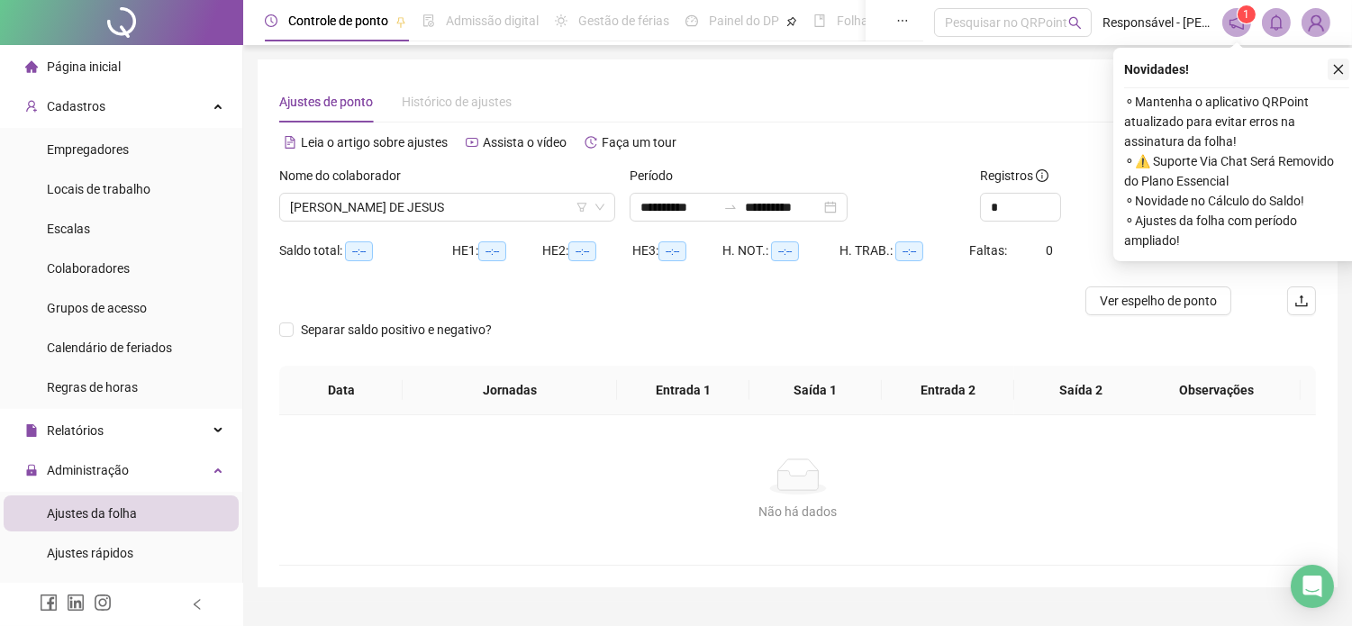
click at [1334, 74] on icon "close" at bounding box center [1338, 69] width 13 height 13
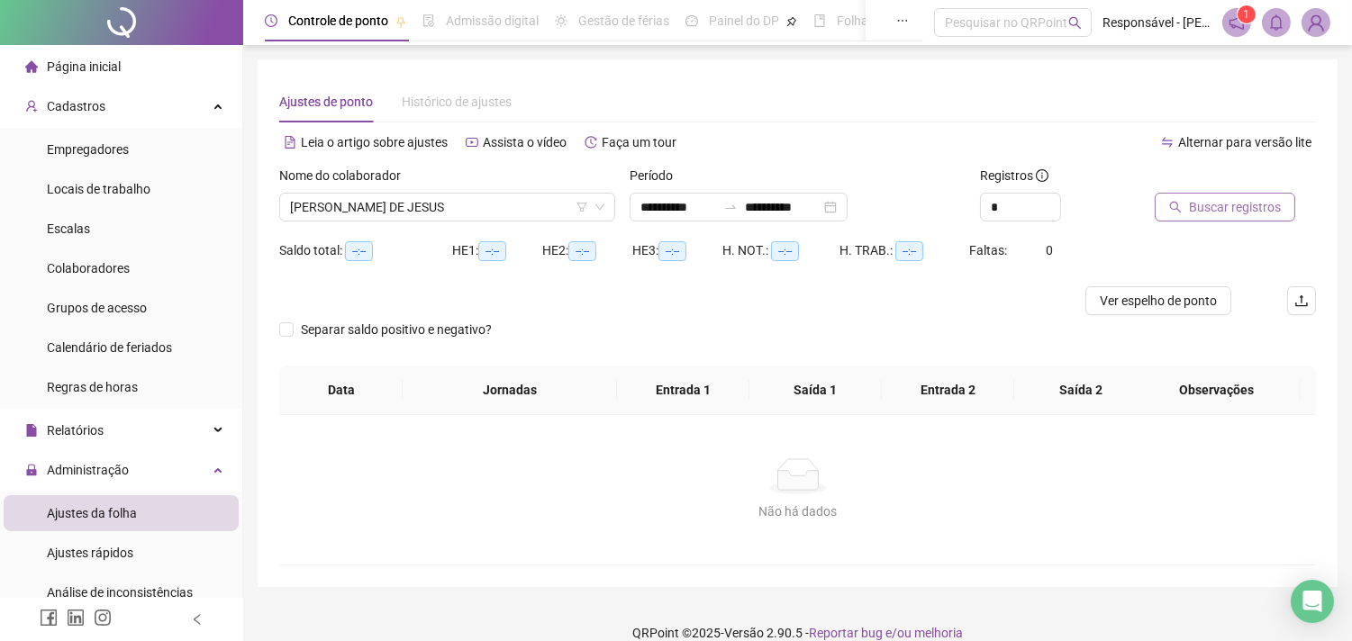
click at [1245, 202] on span "Buscar registros" at bounding box center [1235, 207] width 92 height 20
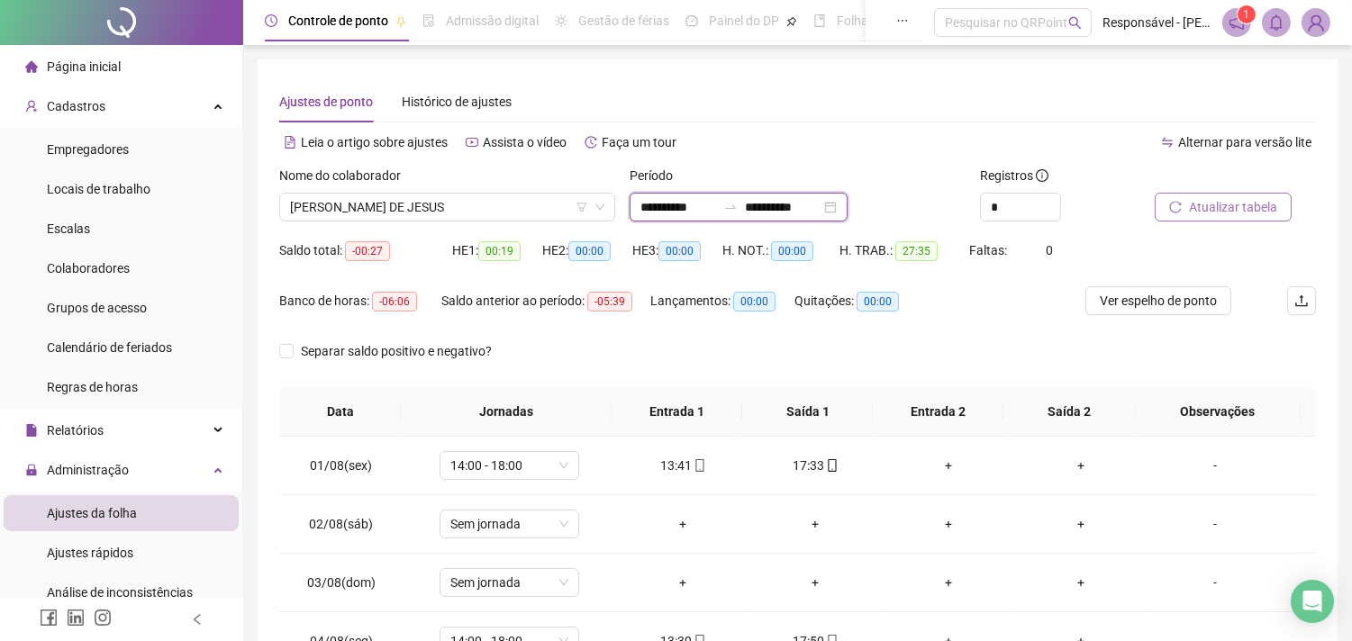
click at [807, 202] on input "**********" at bounding box center [783, 207] width 76 height 20
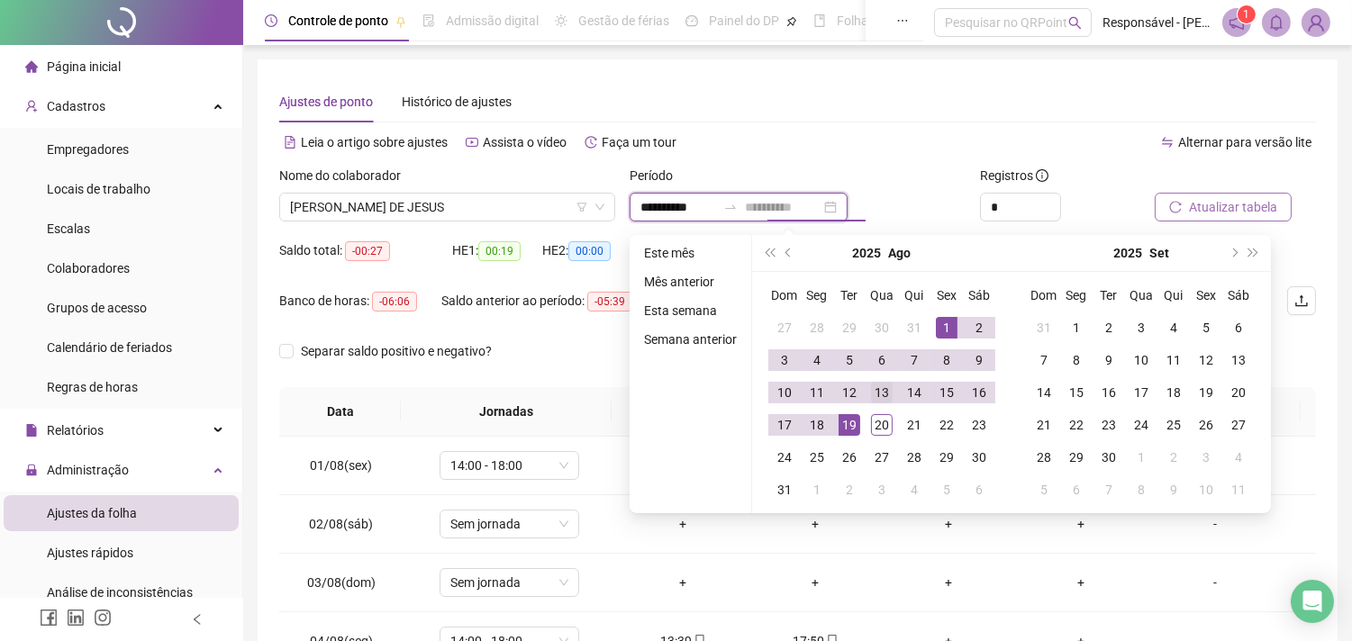
type input "**********"
click at [883, 392] on div "13" at bounding box center [882, 393] width 22 height 22
type input "**********"
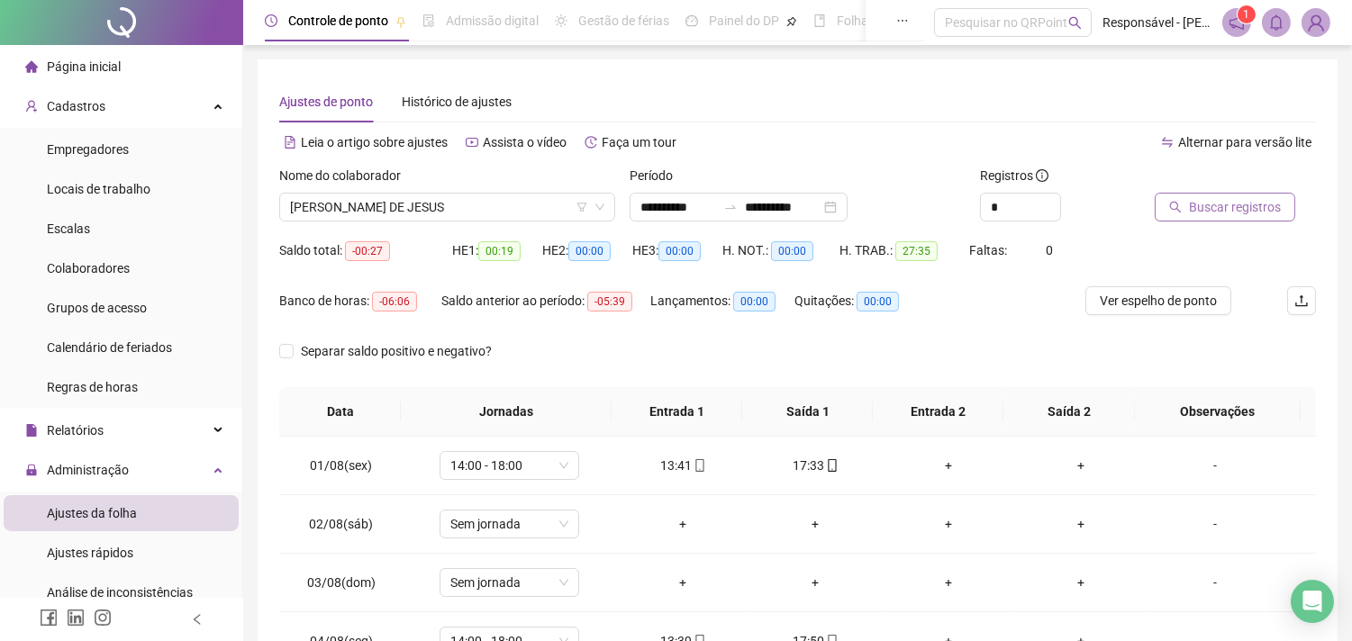
click at [1212, 213] on span "Buscar registros" at bounding box center [1235, 207] width 92 height 20
click at [787, 209] on input "**********" at bounding box center [783, 207] width 76 height 20
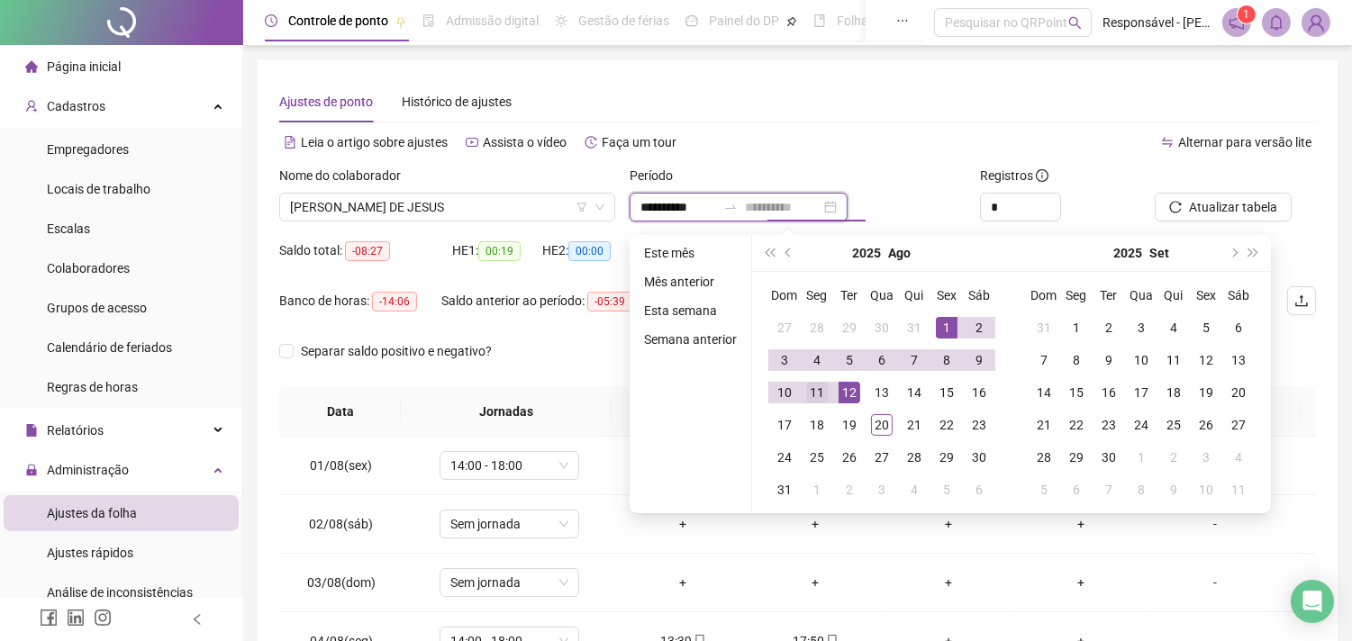
type input "**********"
click at [821, 393] on div "11" at bounding box center [817, 393] width 22 height 22
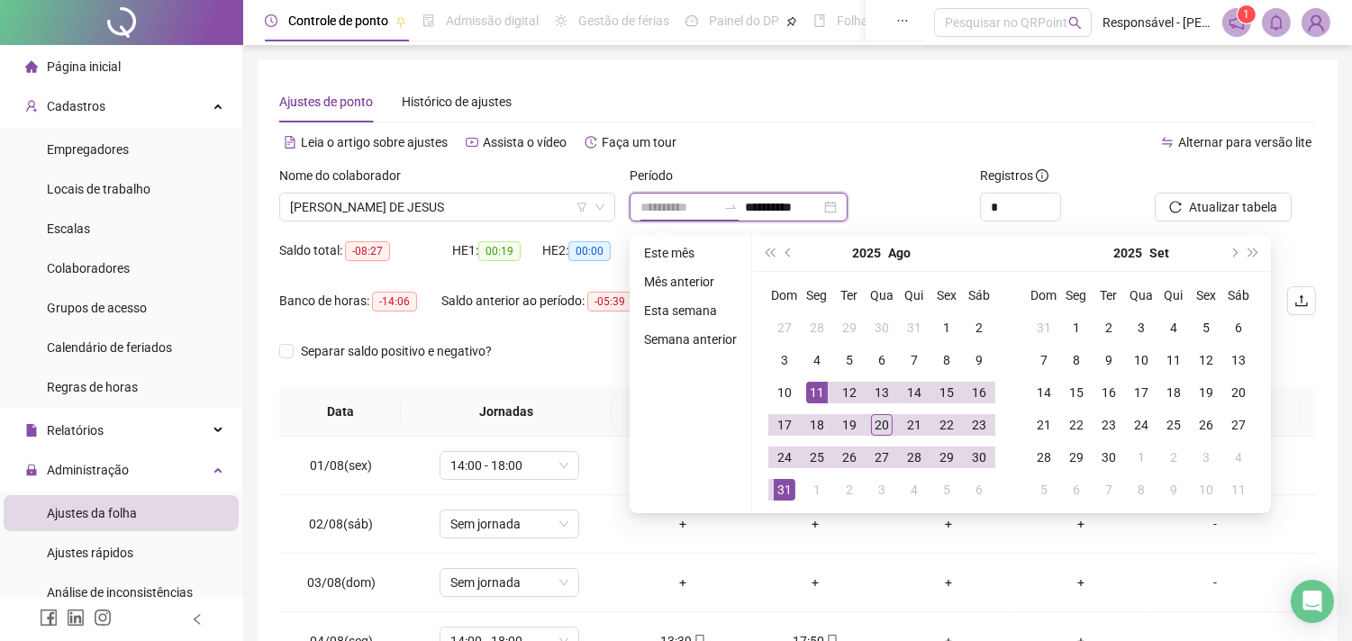
type input "**********"
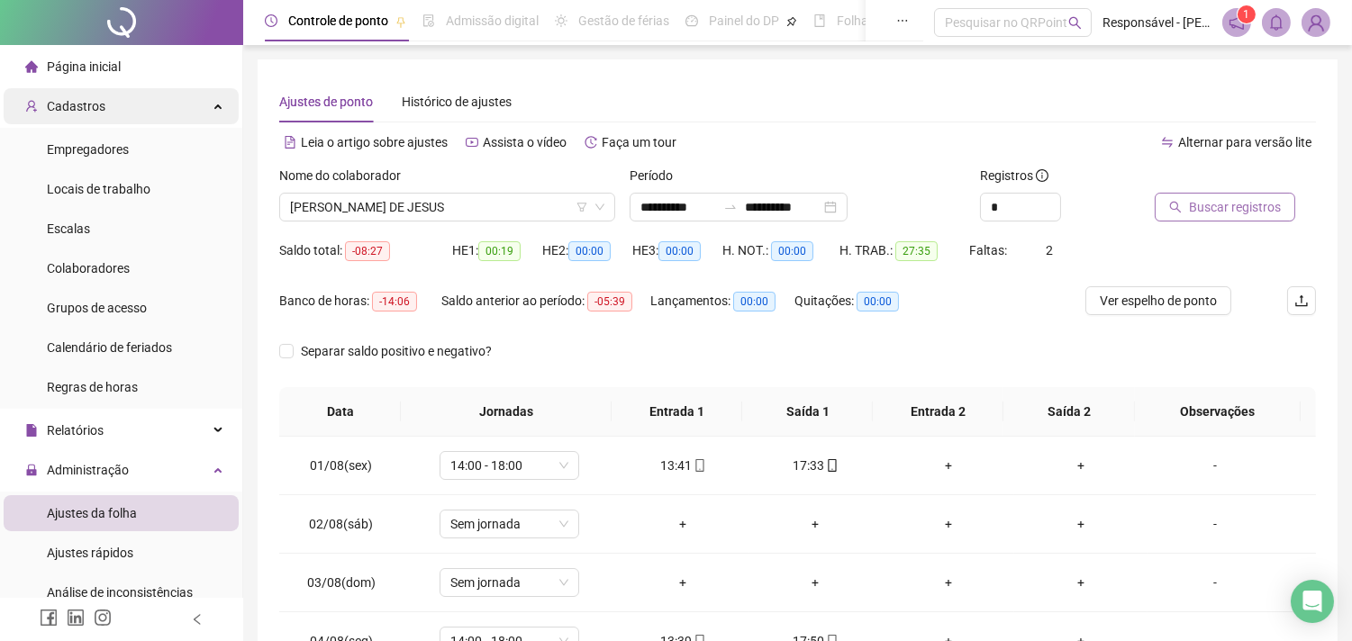
click at [95, 117] on span "Cadastros" at bounding box center [65, 106] width 80 height 36
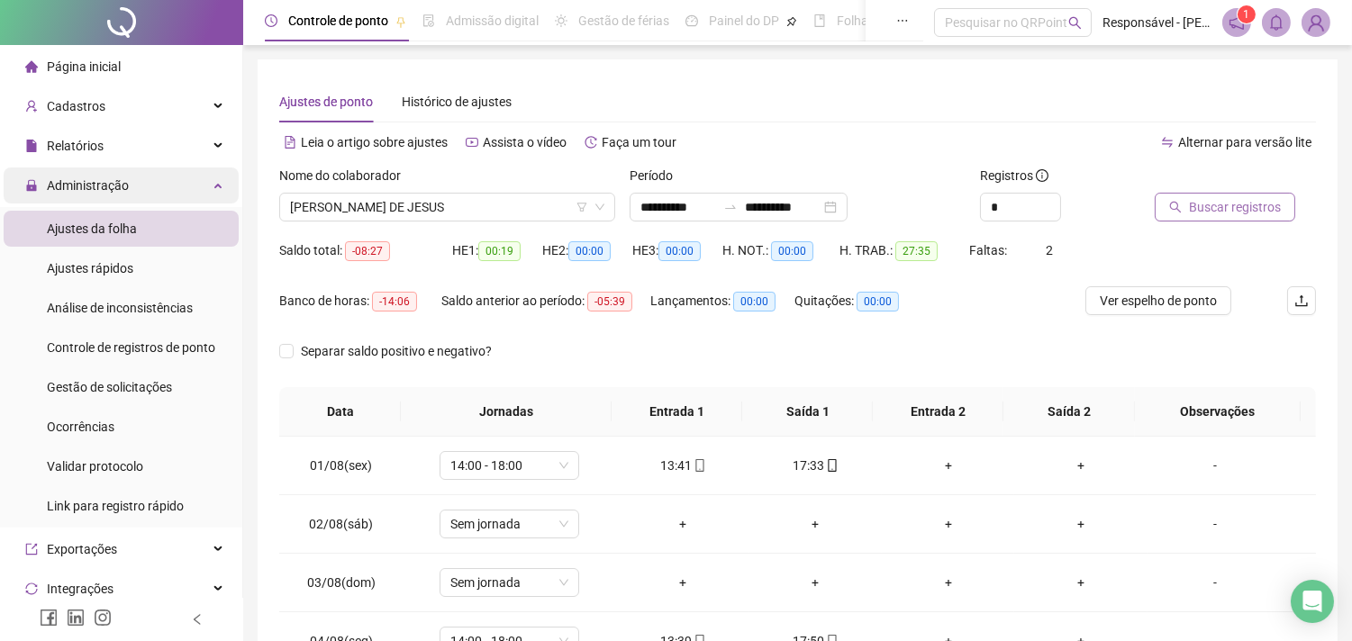
click at [109, 190] on span "Administração" at bounding box center [88, 185] width 82 height 14
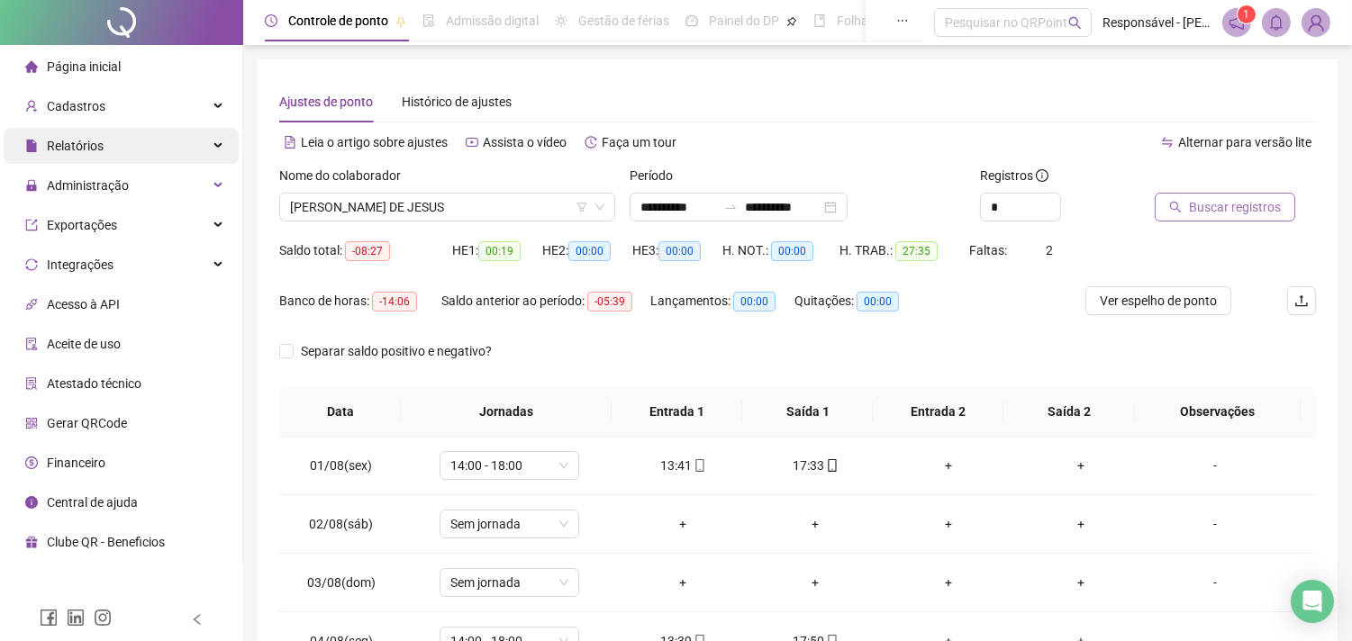
click at [108, 157] on div "Relatórios" at bounding box center [121, 146] width 235 height 36
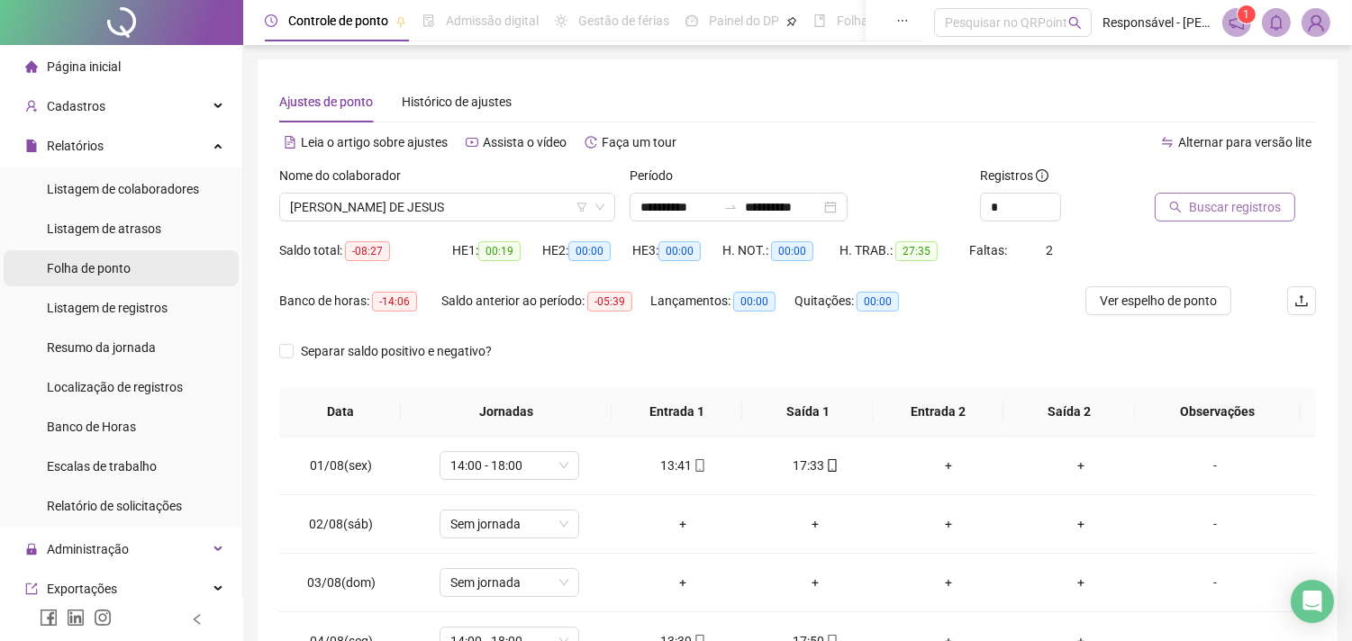
click at [105, 273] on span "Folha de ponto" at bounding box center [89, 268] width 84 height 14
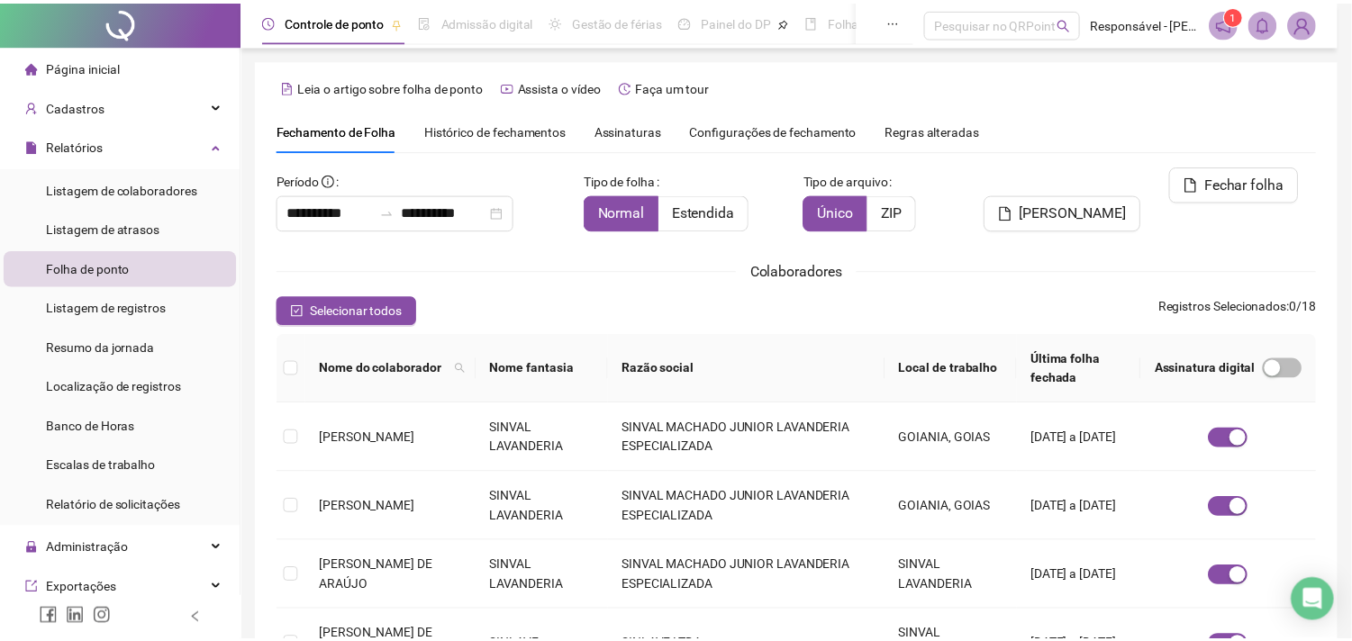
scroll to position [48, 0]
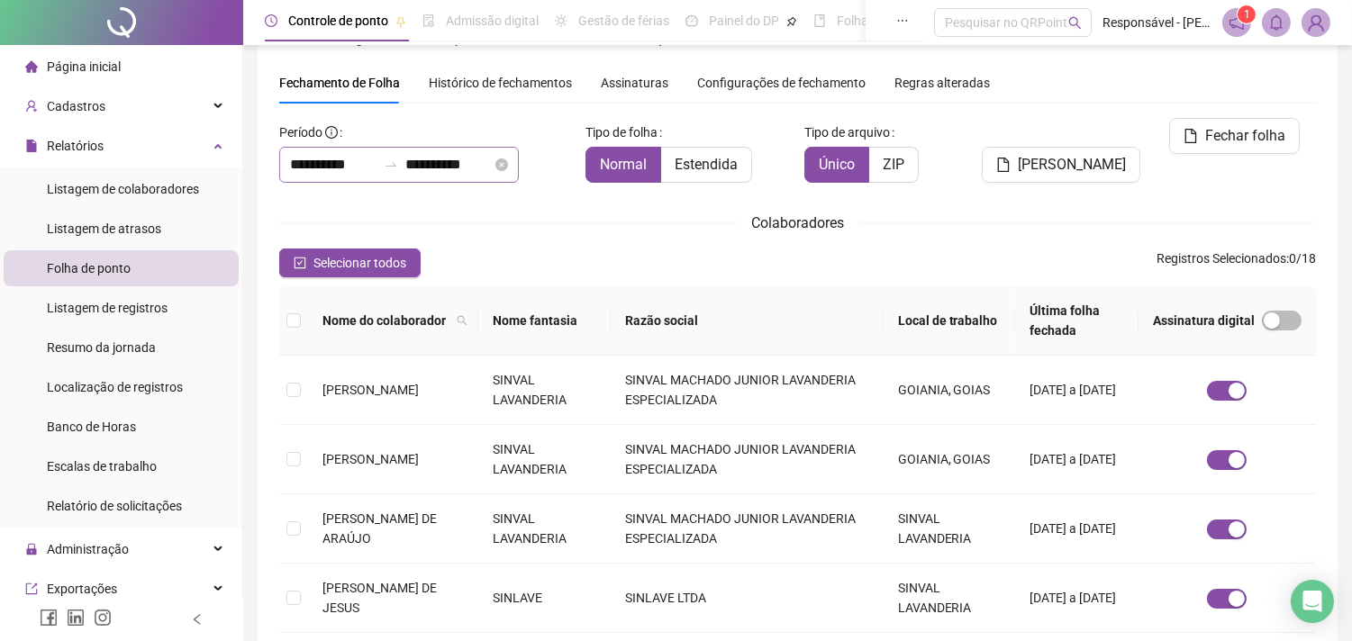
drag, startPoint x: 428, startPoint y: 159, endPoint x: 449, endPoint y: 162, distance: 21.0
click at [431, 159] on div "**********" at bounding box center [399, 165] width 240 height 36
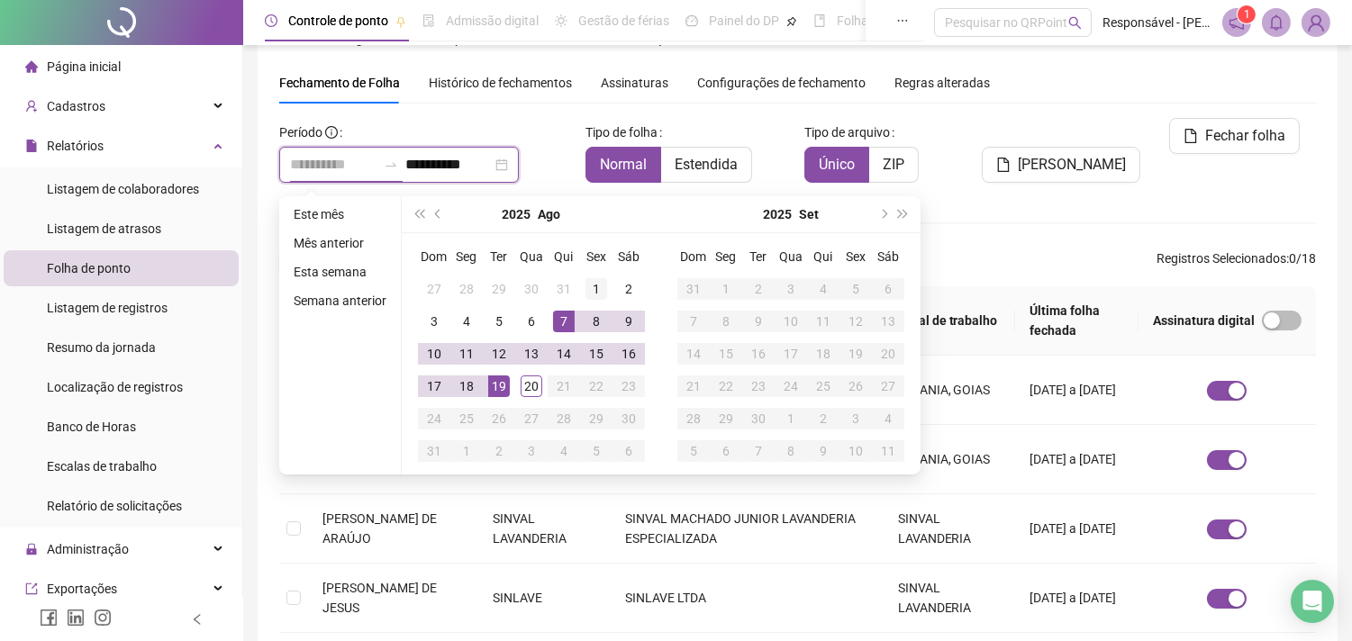
type input "**********"
click at [596, 286] on div "1" at bounding box center [597, 289] width 22 height 22
type input "**********"
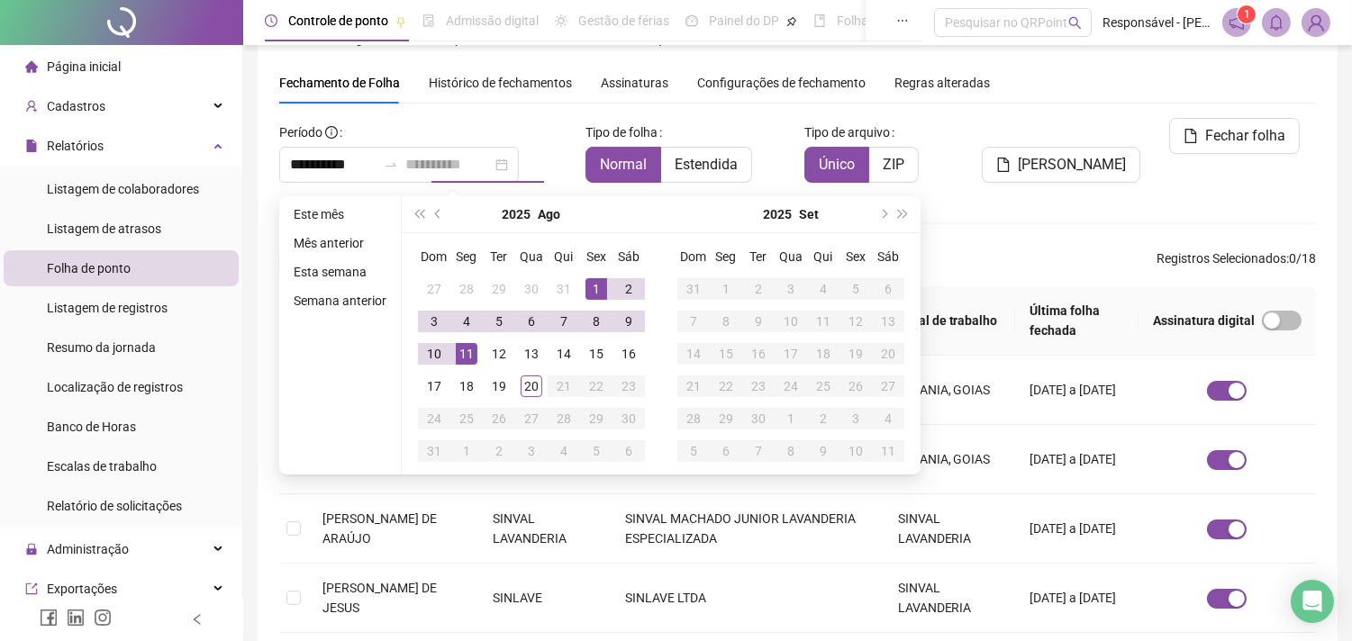
click at [464, 349] on div "11" at bounding box center [467, 354] width 22 height 22
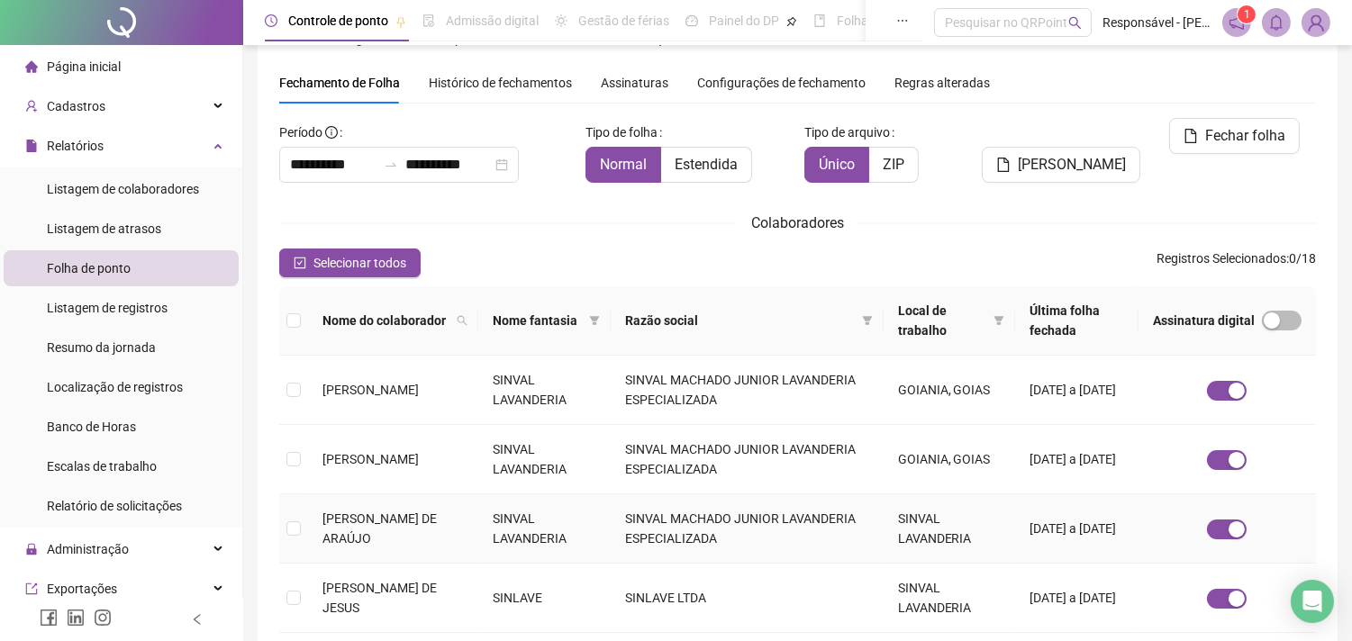
scroll to position [248, 0]
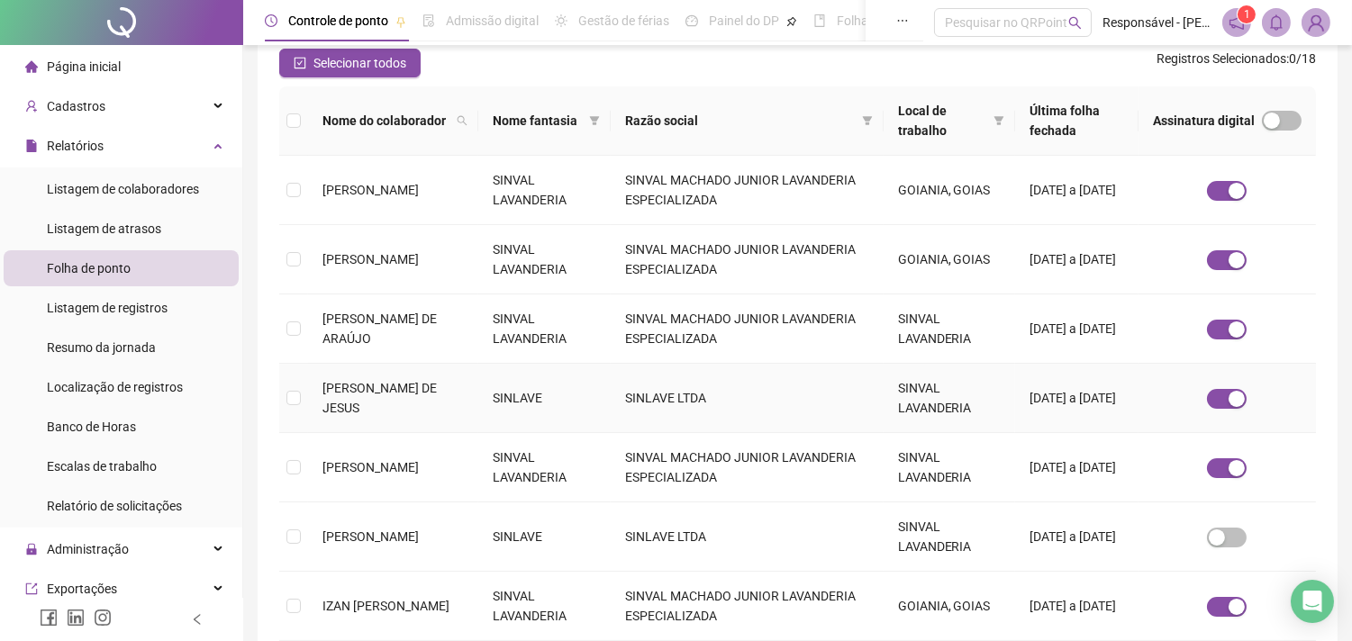
click at [294, 384] on td at bounding box center [293, 398] width 29 height 69
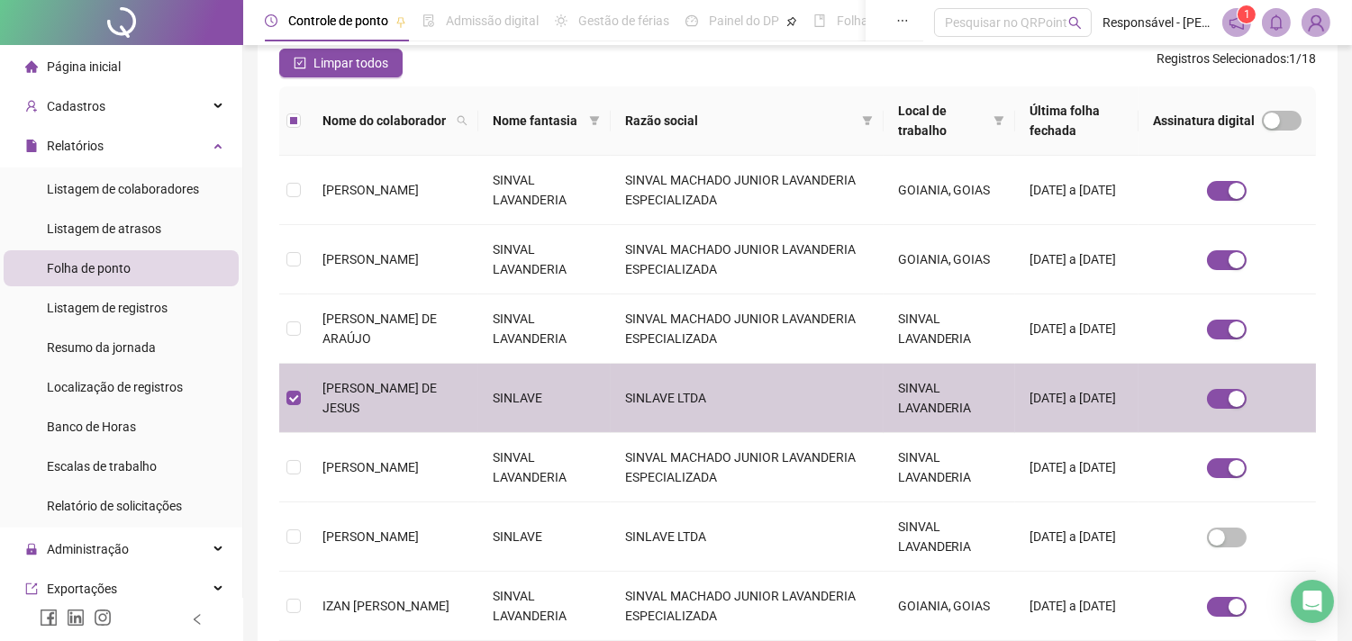
scroll to position [0, 0]
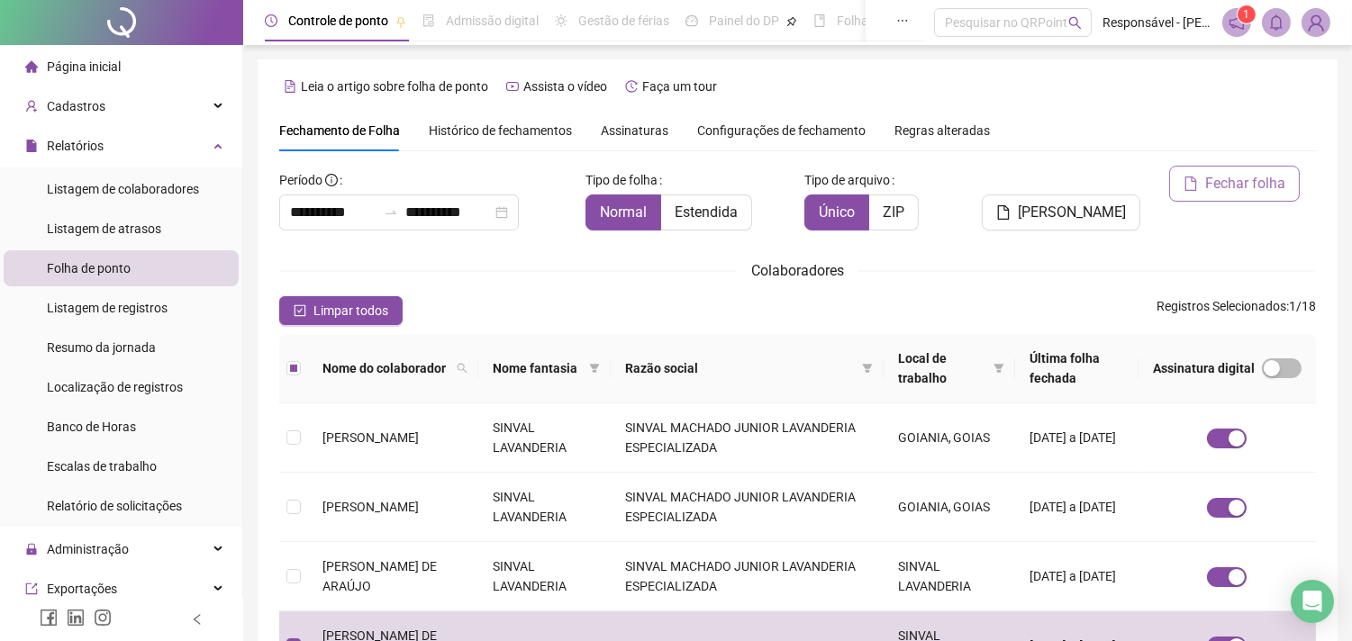
click at [1201, 189] on button "Fechar folha" at bounding box center [1234, 184] width 131 height 36
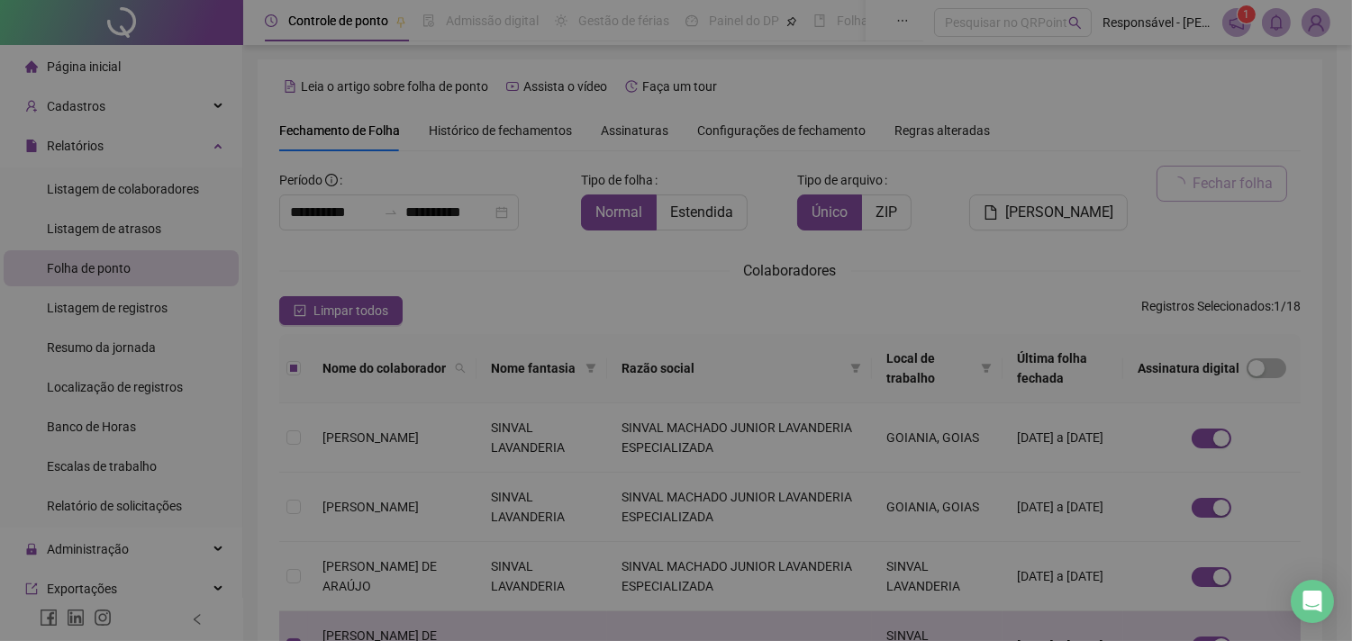
scroll to position [48, 0]
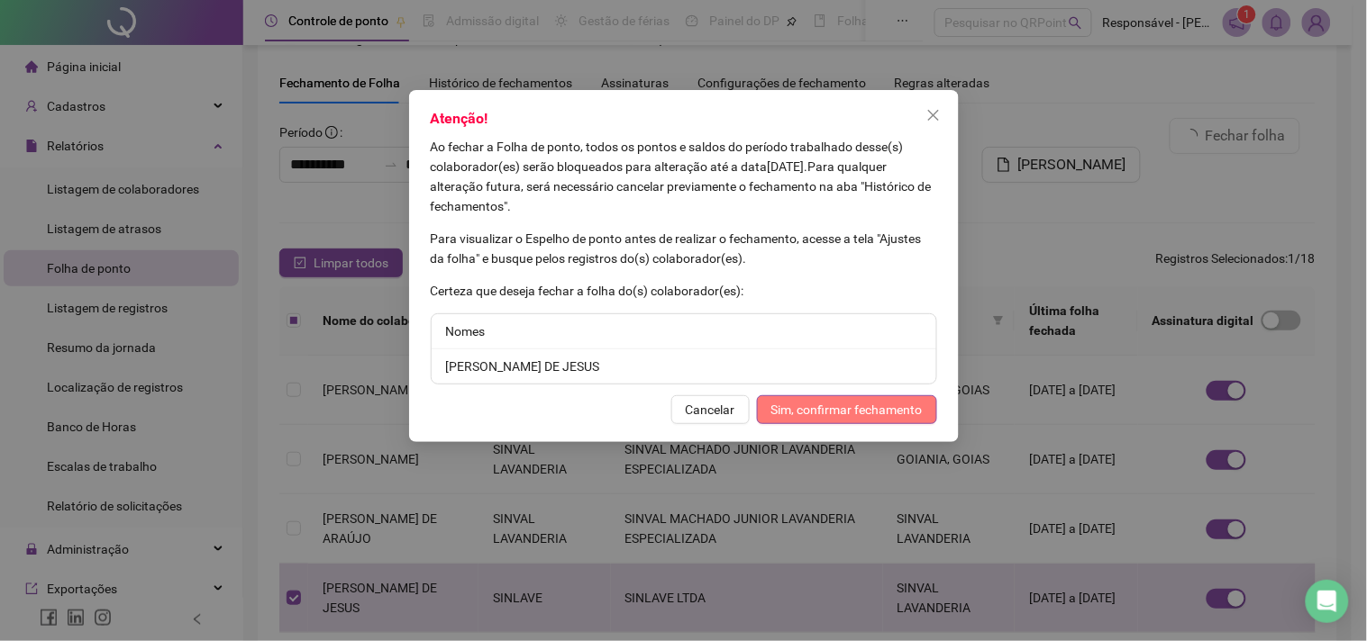
click at [820, 407] on span "Sim, confirmar fechamento" at bounding box center [846, 410] width 151 height 20
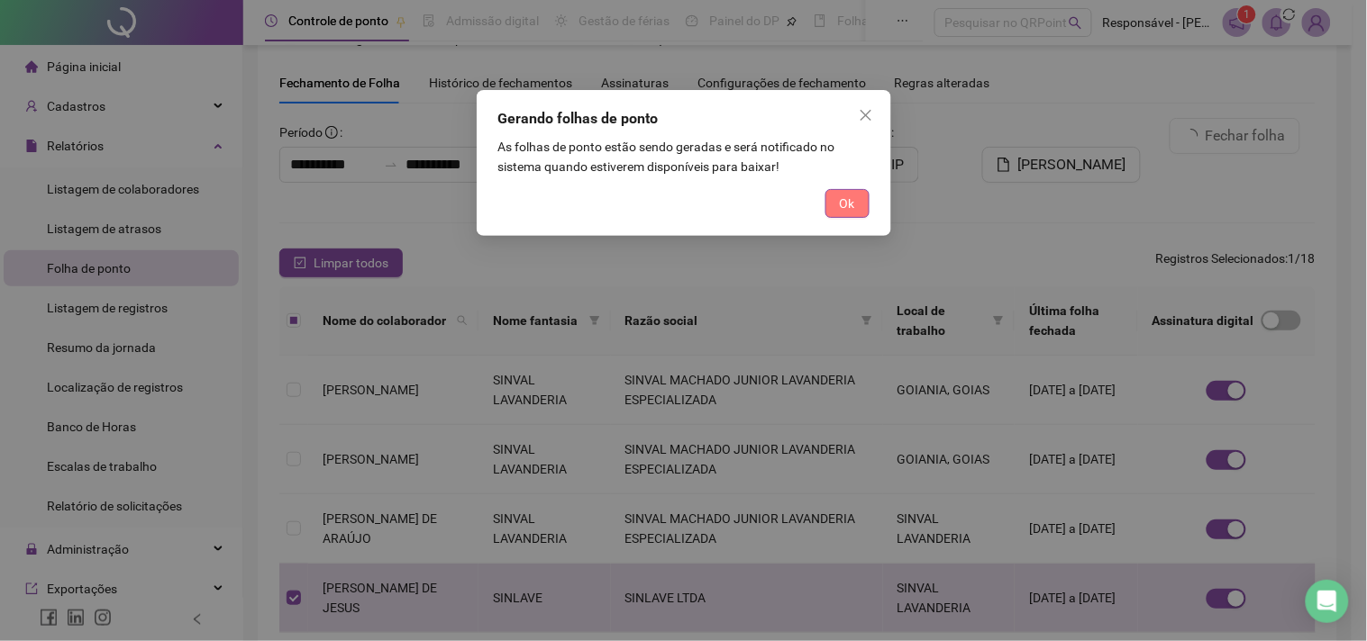
click at [840, 201] on span "Ok" at bounding box center [847, 204] width 15 height 20
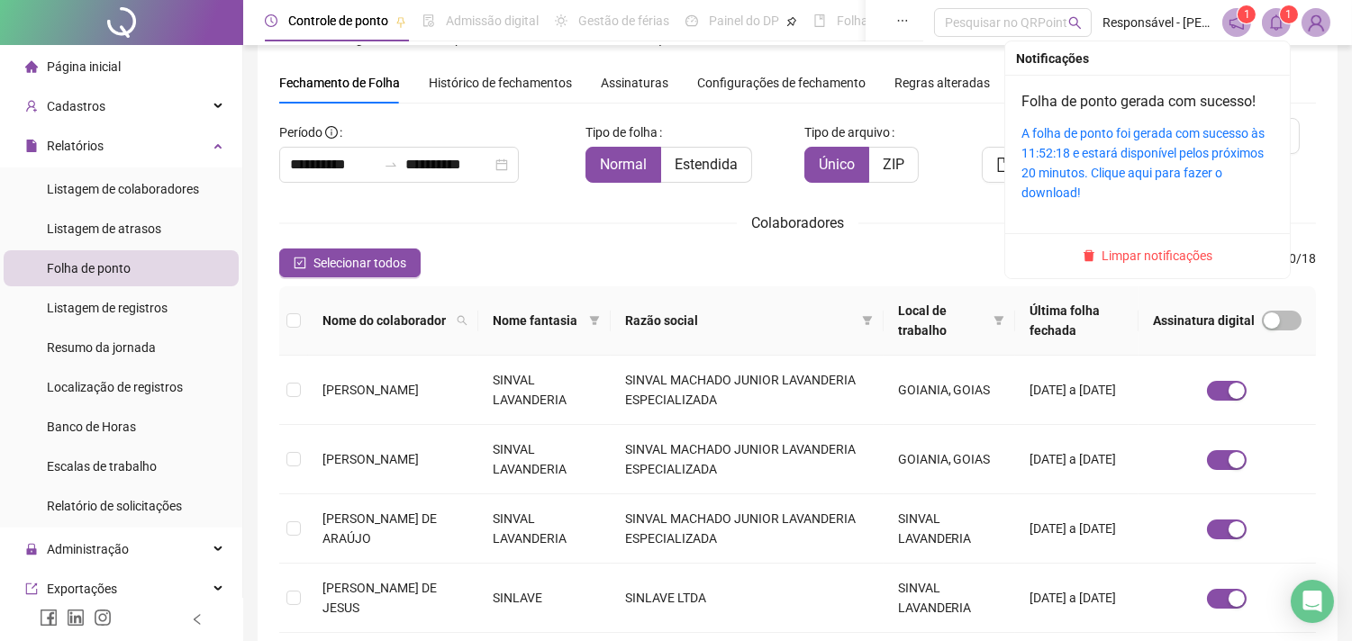
click at [1274, 14] on icon "bell" at bounding box center [1276, 22] width 16 height 16
click at [1172, 160] on div "A folha de ponto foi gerada com sucesso às 11:52:18 e estará disponível pelos p…" at bounding box center [1148, 162] width 252 height 79
click at [1132, 154] on link "A folha de ponto foi gerada com sucesso às 11:52:18 e estará disponível pelos p…" at bounding box center [1143, 163] width 243 height 74
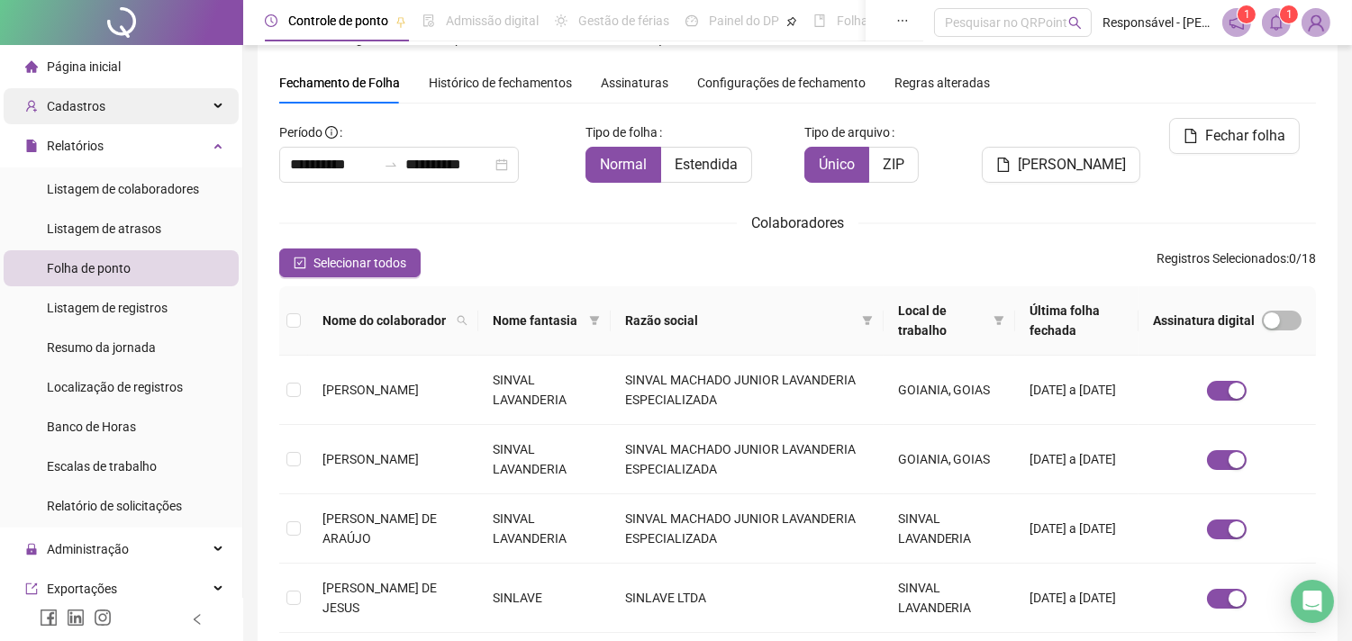
click at [94, 114] on span "Cadastros" at bounding box center [76, 106] width 59 height 14
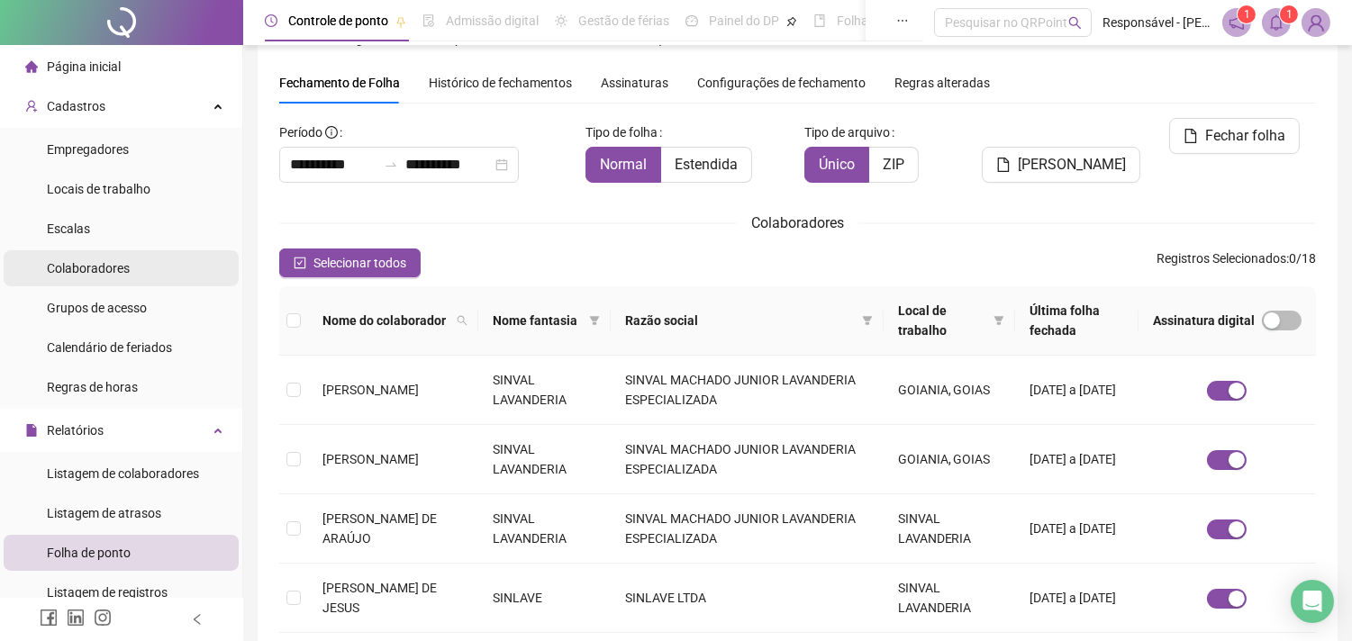
click at [111, 268] on span "Colaboradores" at bounding box center [88, 268] width 83 height 14
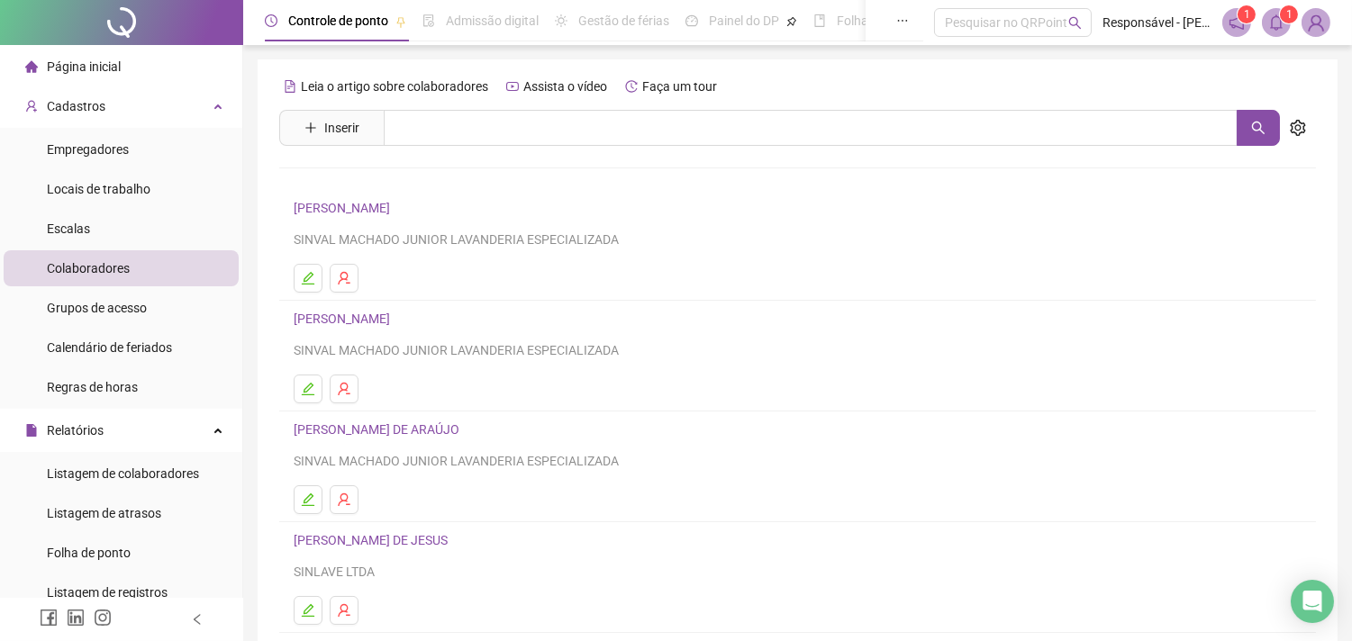
scroll to position [230, 0]
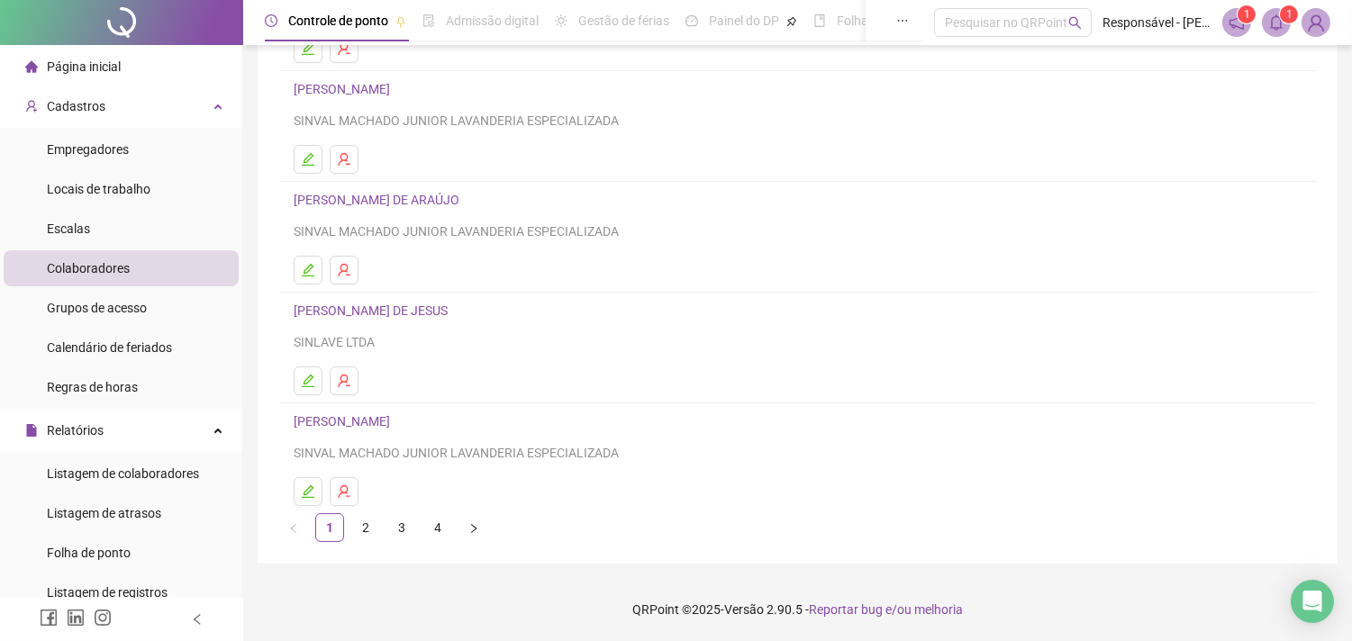
click at [335, 310] on link "[PERSON_NAME] DE JESUS" at bounding box center [373, 311] width 159 height 14
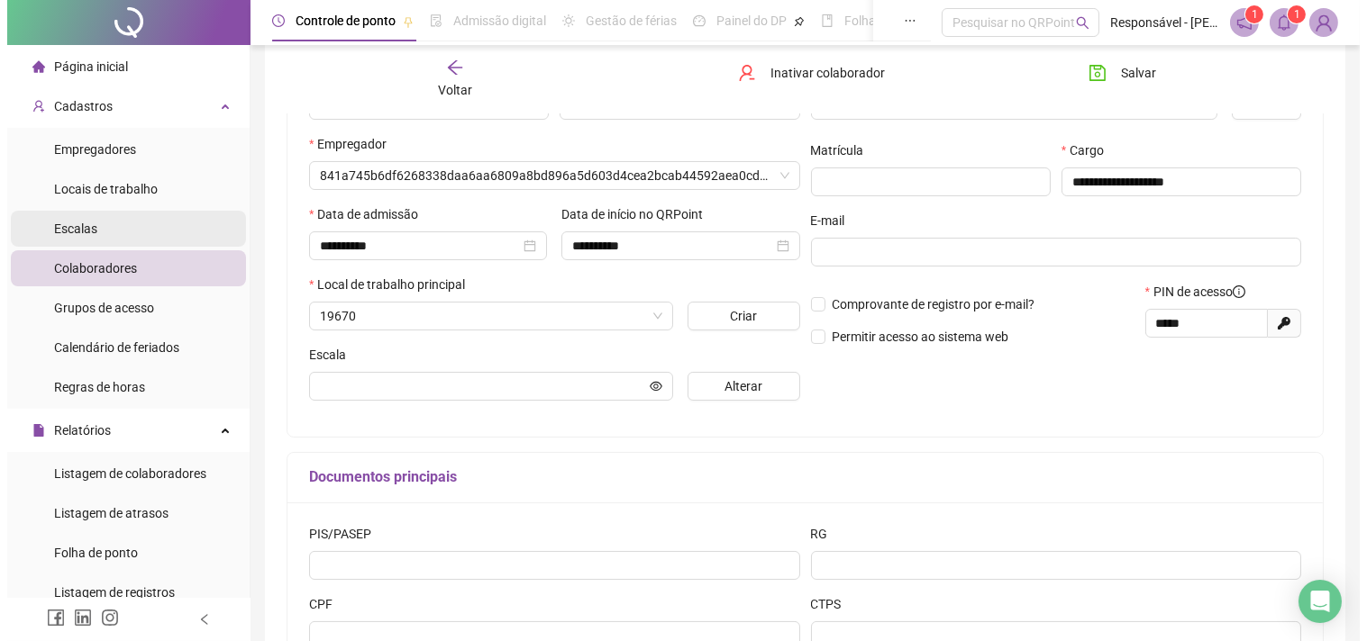
scroll to position [239, 0]
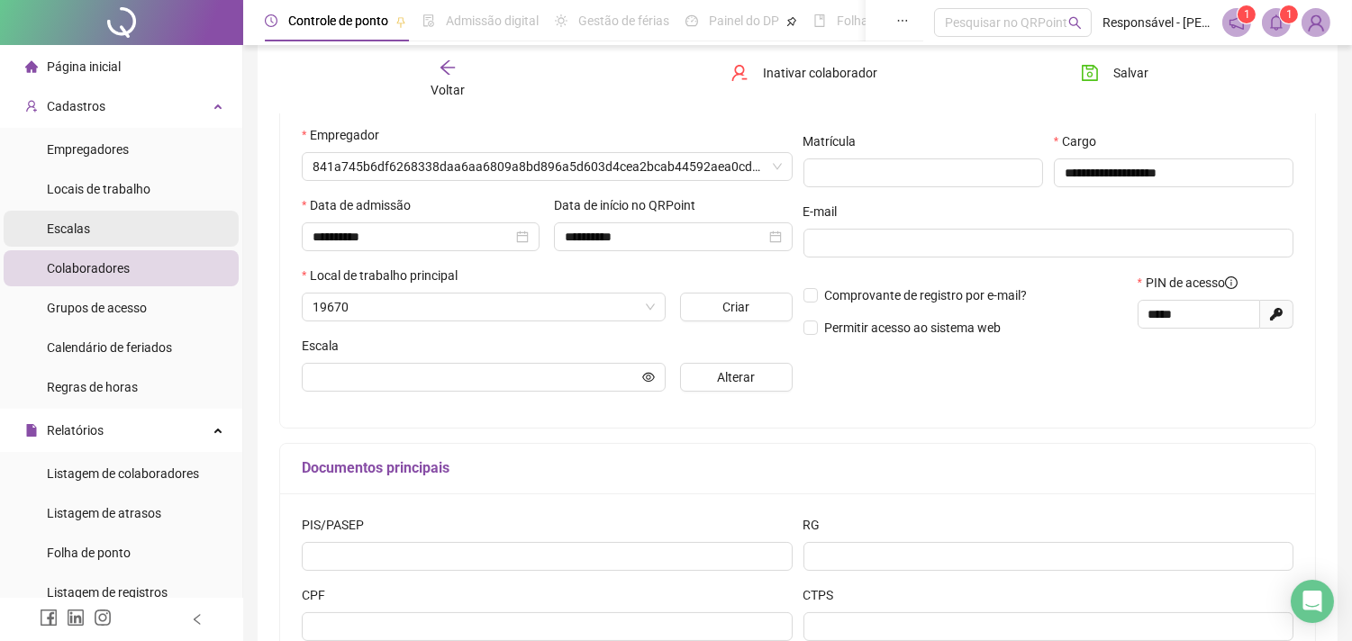
type input "**********"
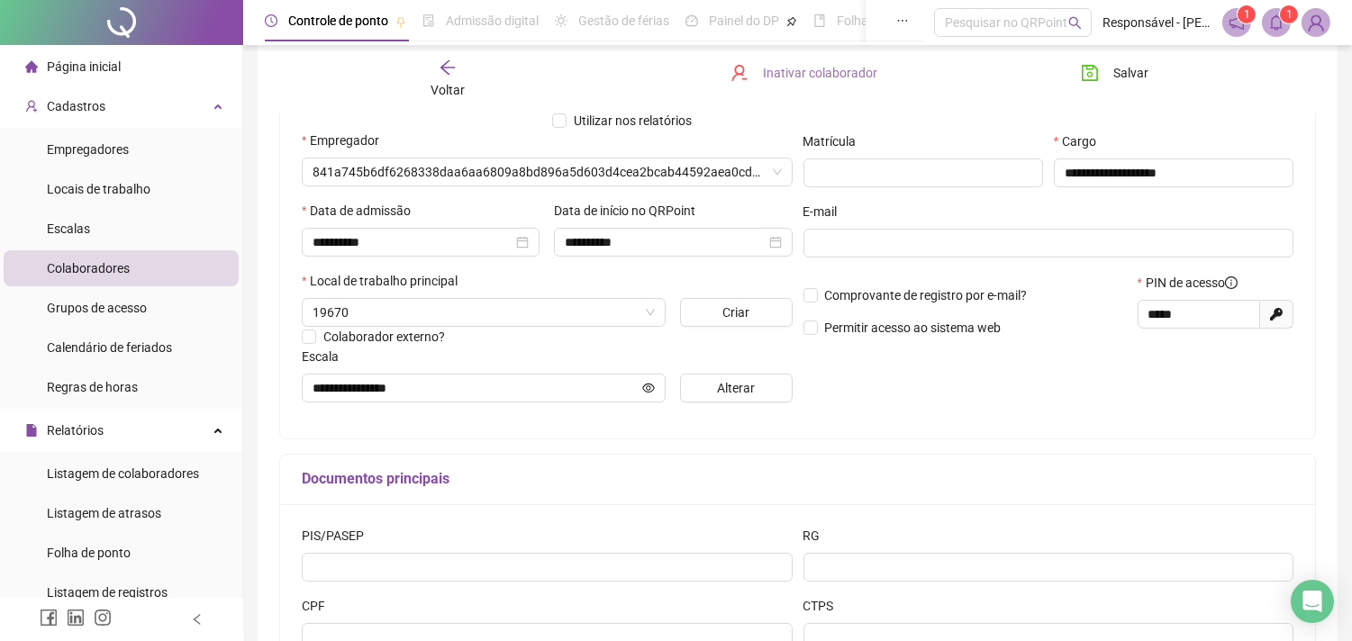
click at [797, 77] on span "Inativar colaborador" at bounding box center [820, 73] width 114 height 20
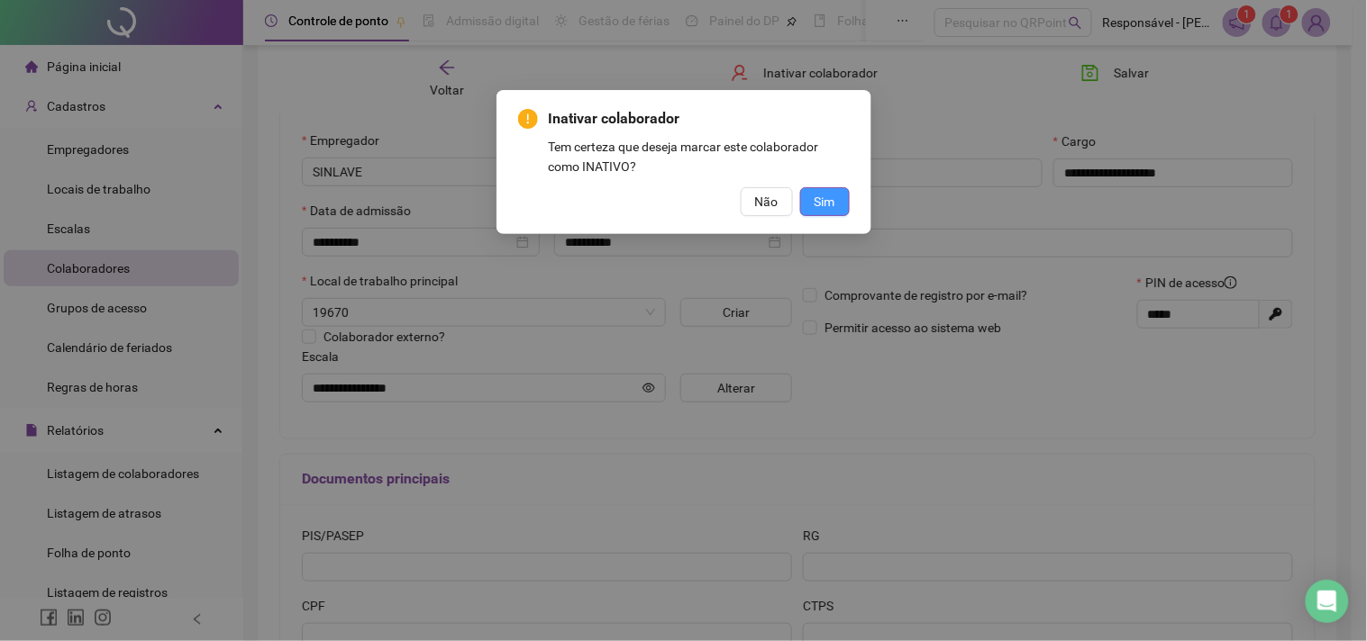
click at [830, 209] on span "Sim" at bounding box center [824, 202] width 21 height 20
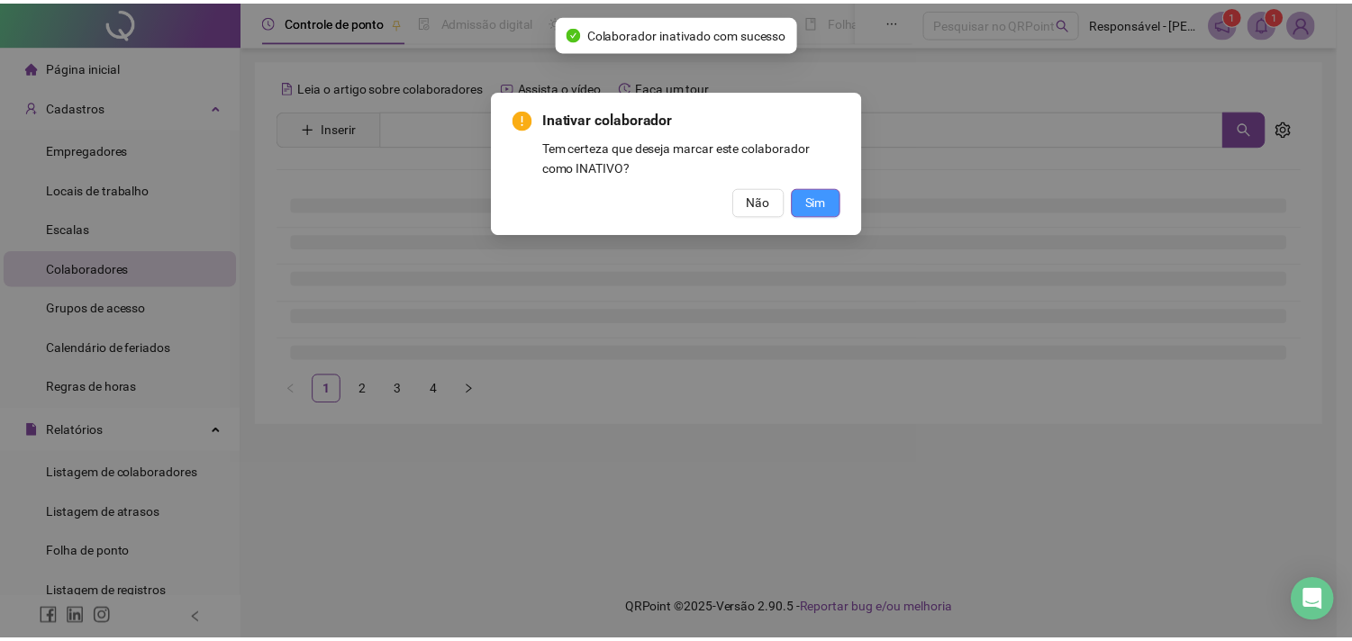
scroll to position [0, 0]
